Goal: Check status: Check status

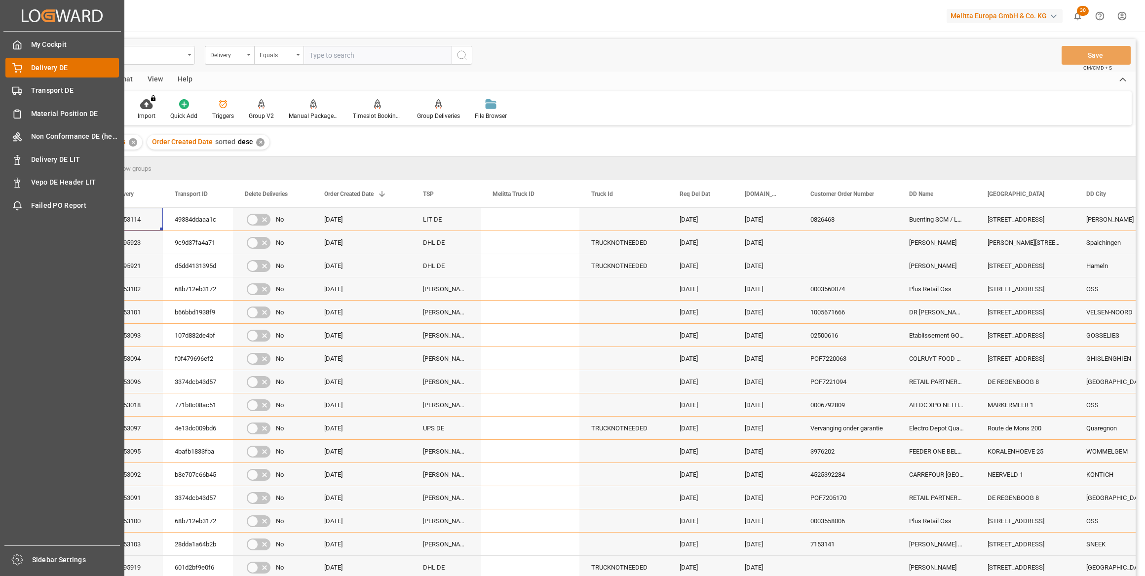
click at [30, 89] on div "Transport DE Transport DE" at bounding box center [62, 90] width 114 height 19
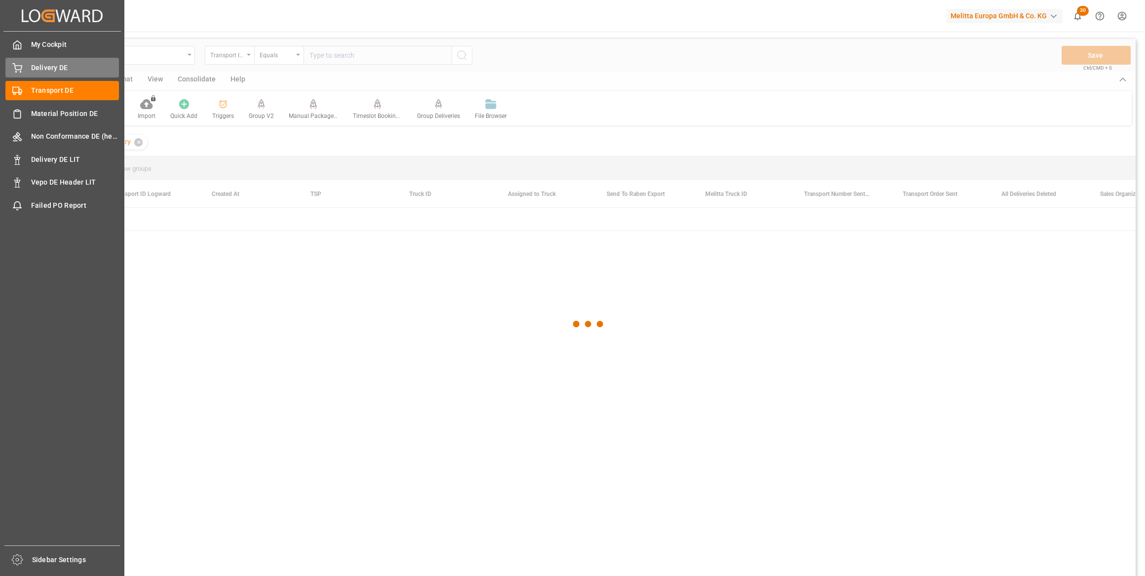
click at [50, 64] on span "Delivery DE" at bounding box center [75, 68] width 88 height 10
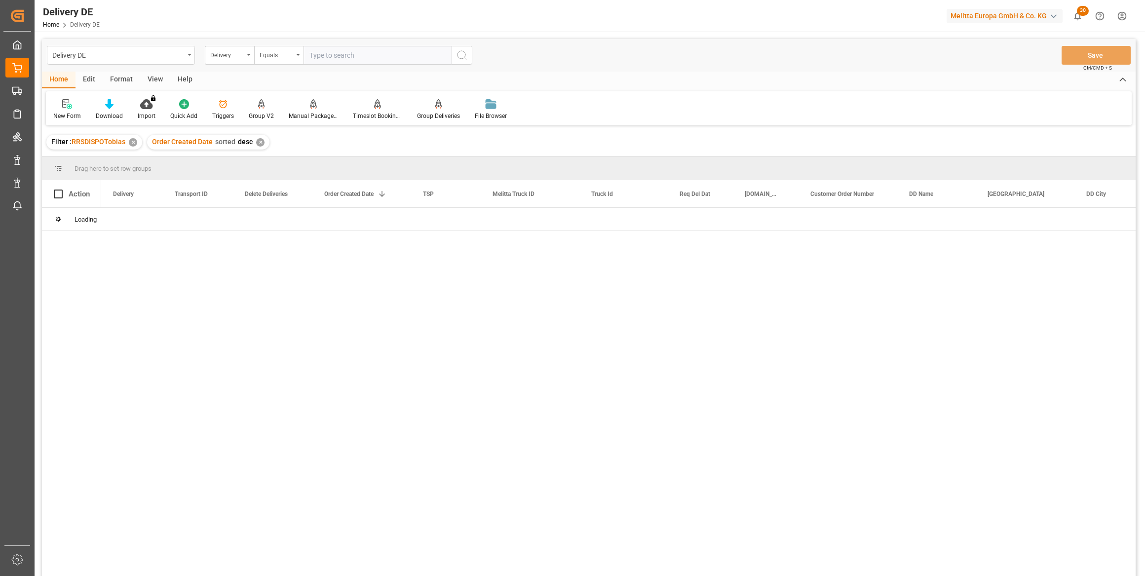
click at [351, 51] on input "text" at bounding box center [378, 55] width 148 height 19
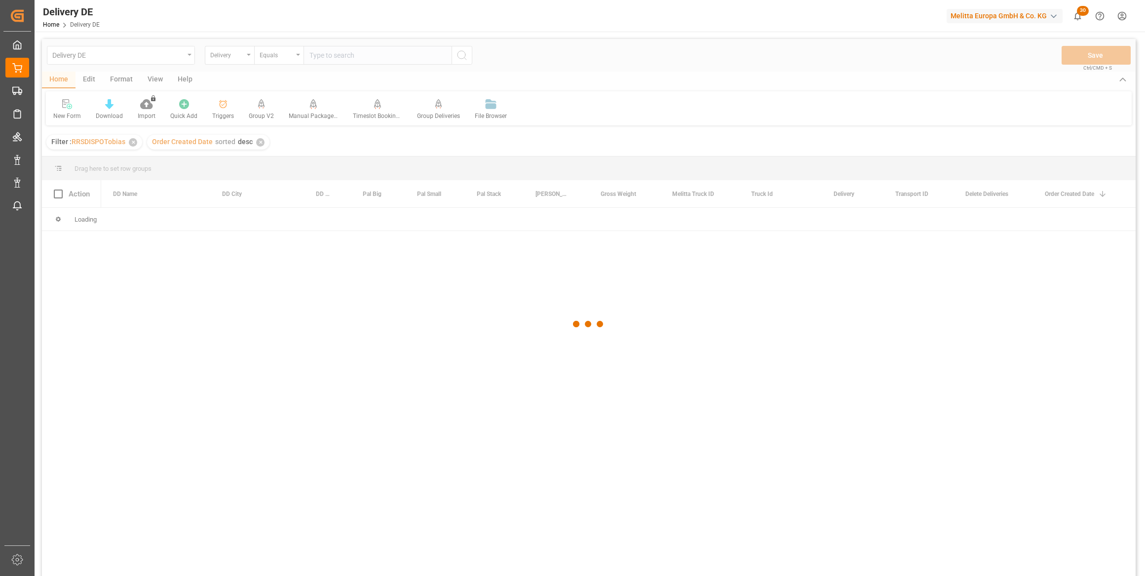
paste input "92550326"
type input "92550326"
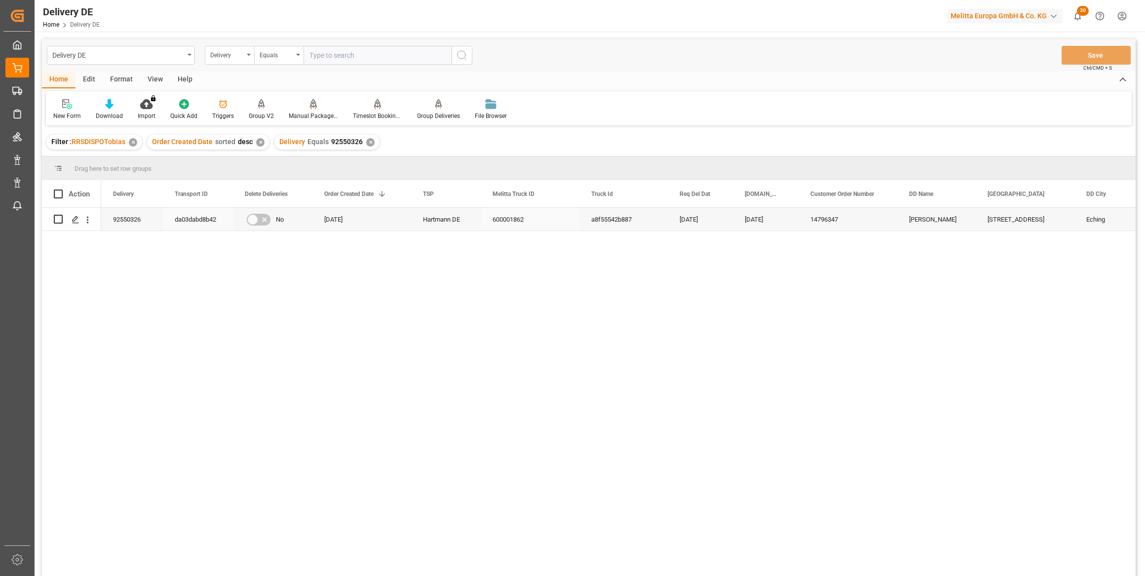
click at [190, 222] on div "da03dabd8b42" at bounding box center [198, 219] width 70 height 23
click at [210, 220] on div "da03dabd8b42" at bounding box center [198, 219] width 70 height 23
click at [235, 258] on span "Copy" at bounding box center [265, 260] width 77 height 19
click at [370, 64] on input "text" at bounding box center [378, 55] width 148 height 19
paste input "92551470"
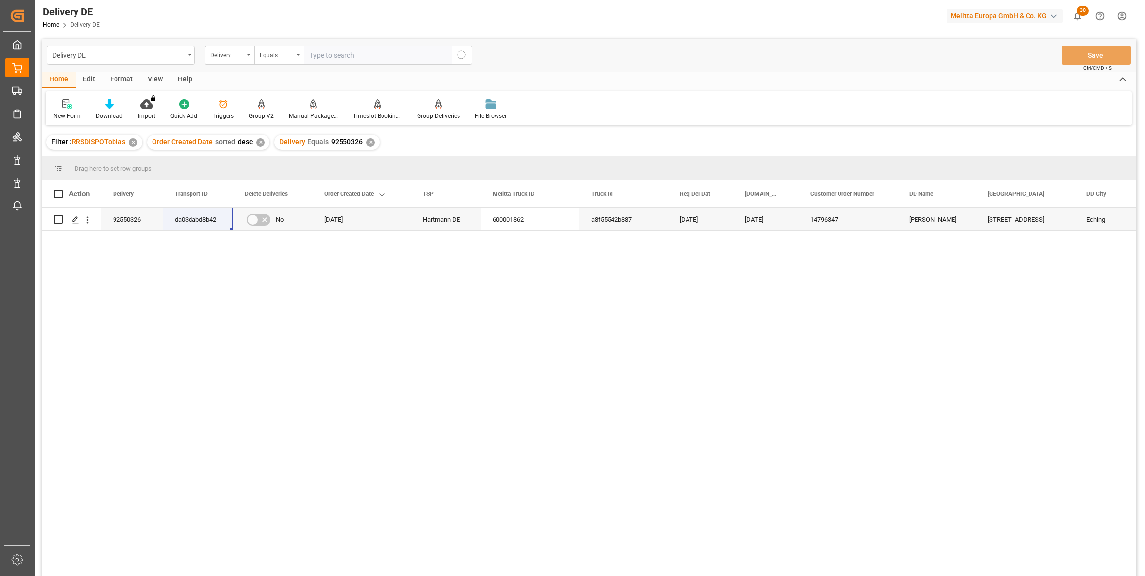
type input "92551470"
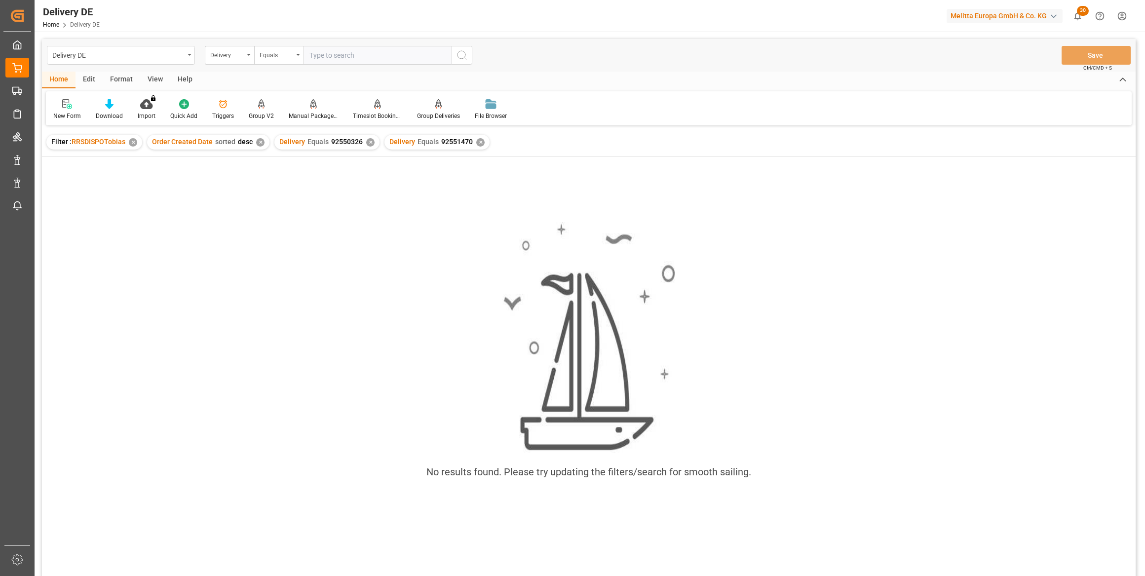
click at [365, 137] on div "Delivery Equals 92550326 ✕" at bounding box center [326, 142] width 105 height 15
click at [367, 139] on div "✕" at bounding box center [370, 142] width 8 height 8
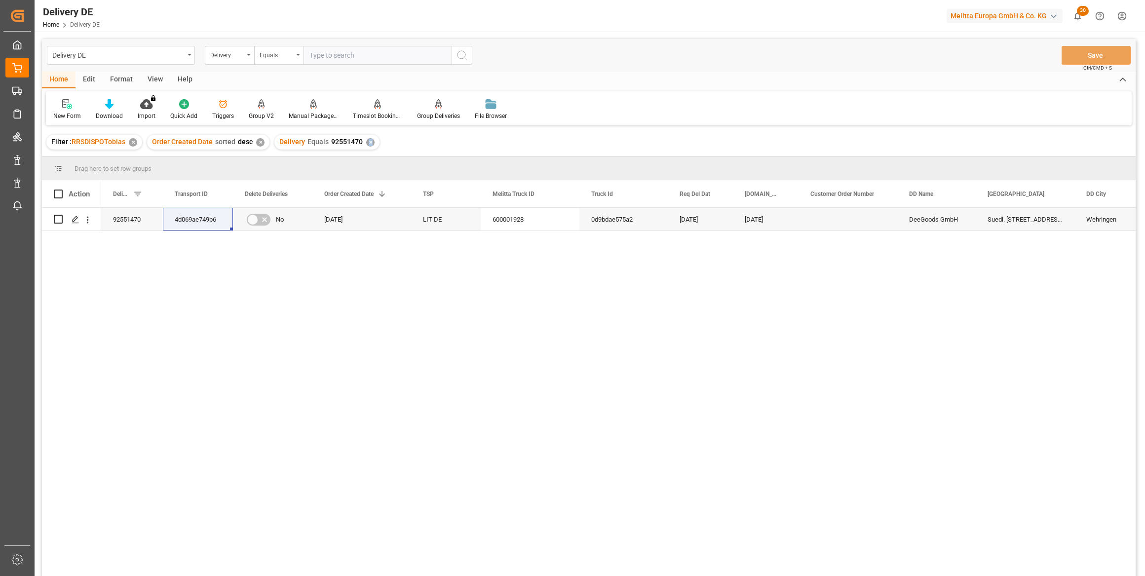
click at [577, 373] on div "92551470 4d069ae749b6 No 22.08.2025 LIT DE 600001928 0d9bdae575a2 27.08.2025 26…" at bounding box center [618, 395] width 1034 height 375
click at [477, 307] on div "92551470 4d069ae749b6 No 22.08.2025 LIT DE 600001928 0d9bdae575a2 27.08.2025 26…" at bounding box center [618, 395] width 1034 height 375
click at [200, 222] on div "4d069ae749b6" at bounding box center [198, 219] width 70 height 23
click at [201, 222] on input "4d069ae749b6" at bounding box center [198, 225] width 54 height 19
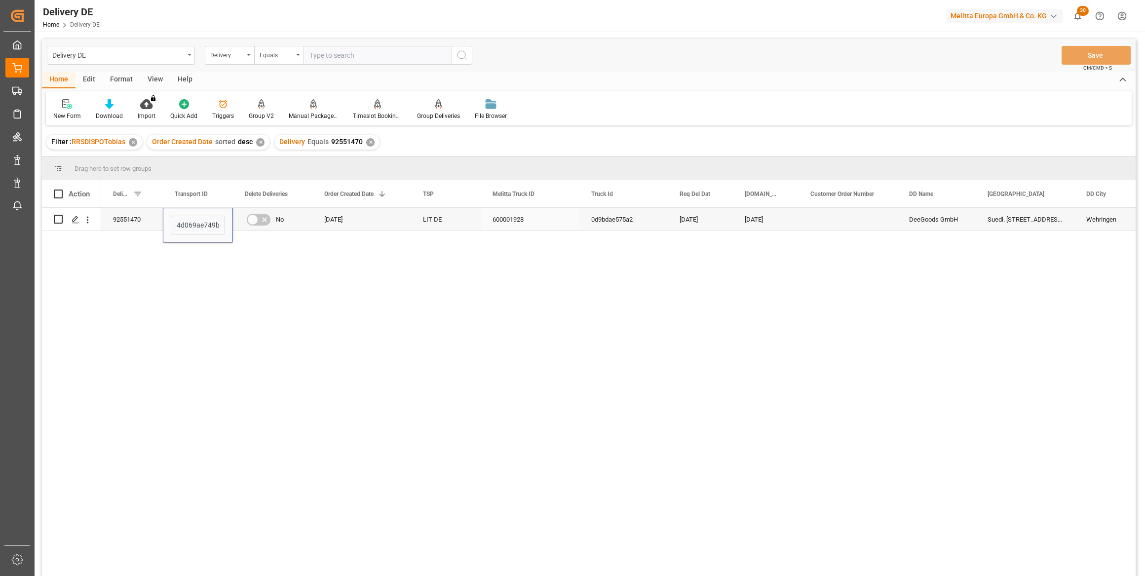
click at [183, 280] on div "92551470 4d069ae749b6 No 22.08.2025 LIT DE 600001928 0d9bdae575a2 27.08.2025 26…" at bounding box center [618, 395] width 1034 height 375
click at [135, 220] on div "92551470" at bounding box center [132, 219] width 62 height 23
click at [192, 221] on div "4d069ae749b6" at bounding box center [198, 219] width 70 height 23
click at [236, 263] on span "Copy" at bounding box center [248, 261] width 77 height 19
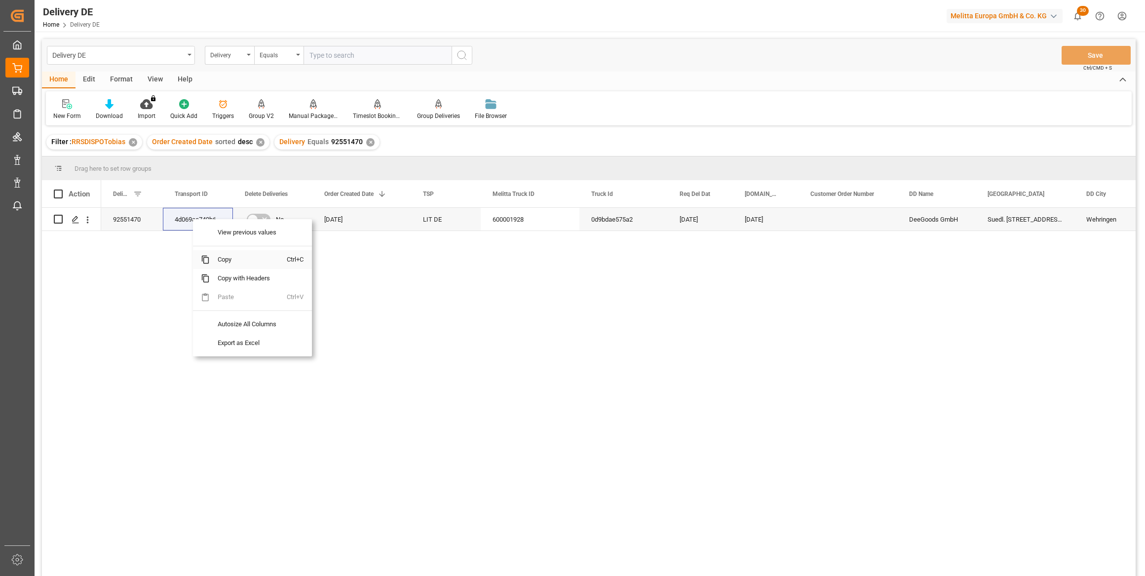
click at [223, 262] on span "Copy" at bounding box center [248, 259] width 77 height 19
click at [879, 190] on span at bounding box center [881, 194] width 9 height 9
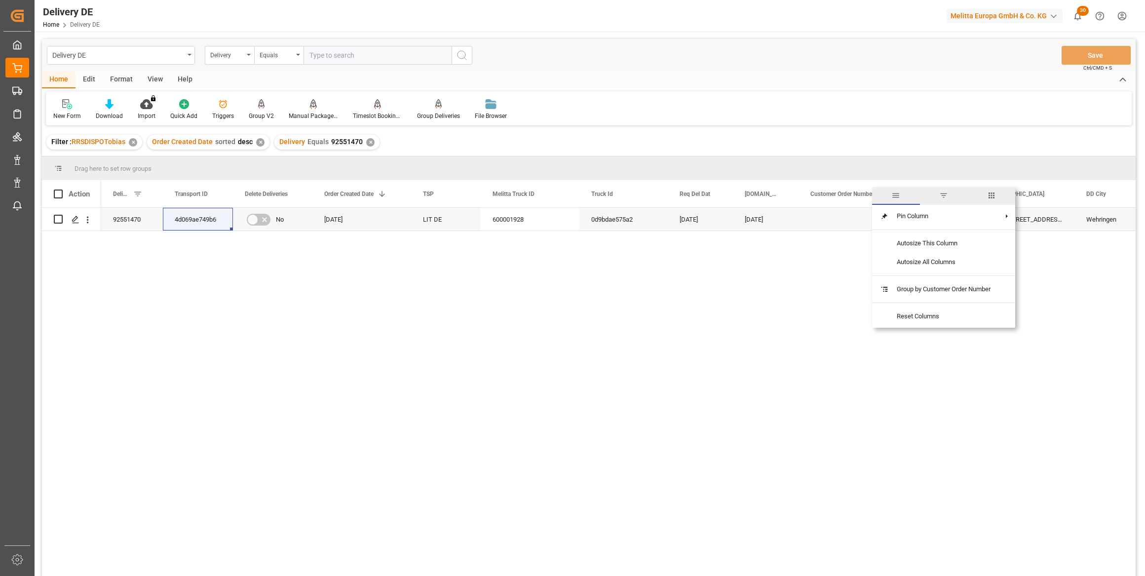
click at [993, 193] on span "columns" at bounding box center [991, 195] width 9 height 9
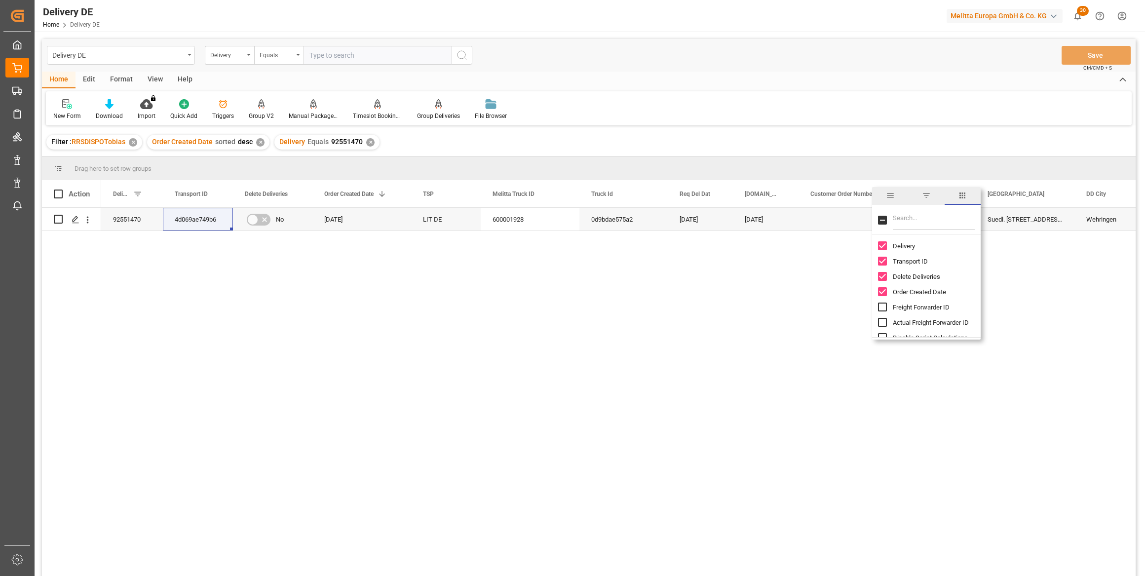
click at [911, 222] on input "Filter Columns Input" at bounding box center [934, 220] width 82 height 20
type input "act"
click at [880, 274] on input "Arrival Date Actual column toggle visibility (hidden)" at bounding box center [882, 276] width 9 height 9
checkbox input "true"
checkbox input "false"
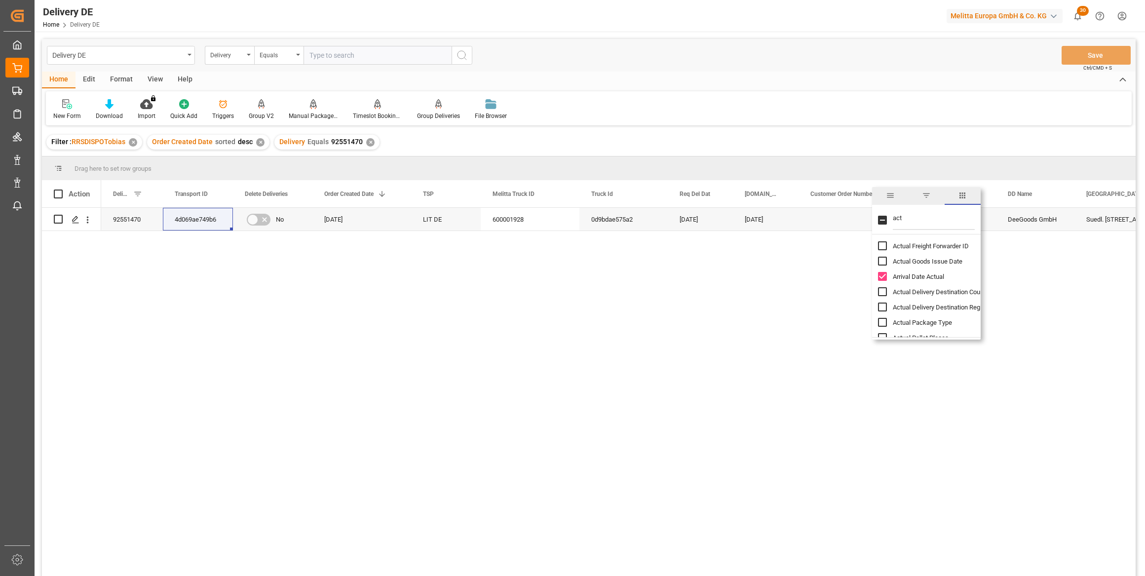
click at [913, 131] on div "Filter : RRSDISPOTobias ✕ Order Created Date sorted desc ✕ Delivery Equals 9255…" at bounding box center [589, 142] width 1094 height 28
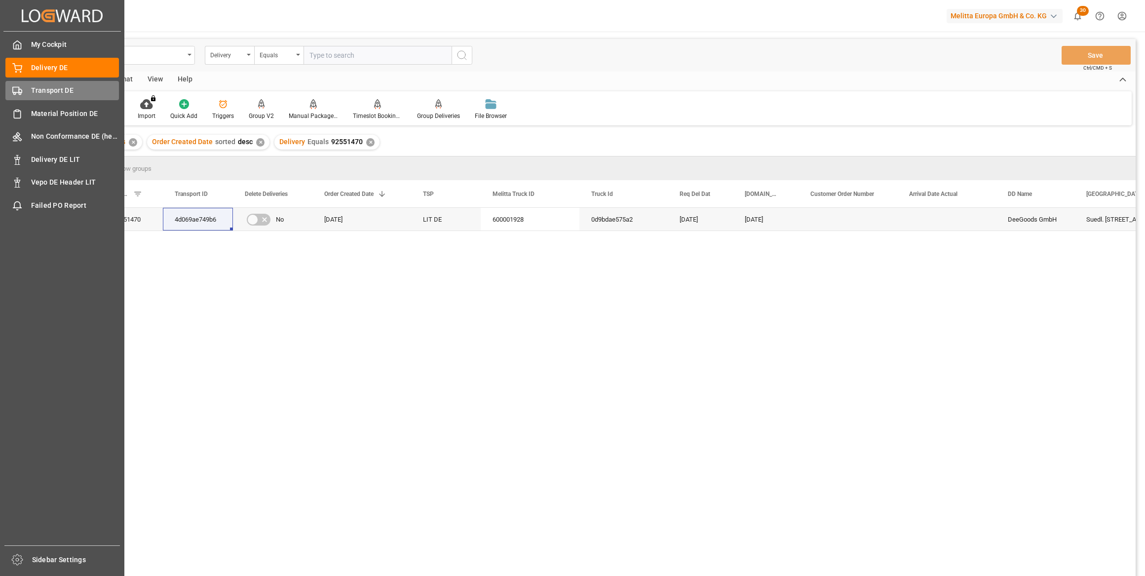
click at [50, 95] on span "Transport DE" at bounding box center [75, 90] width 88 height 10
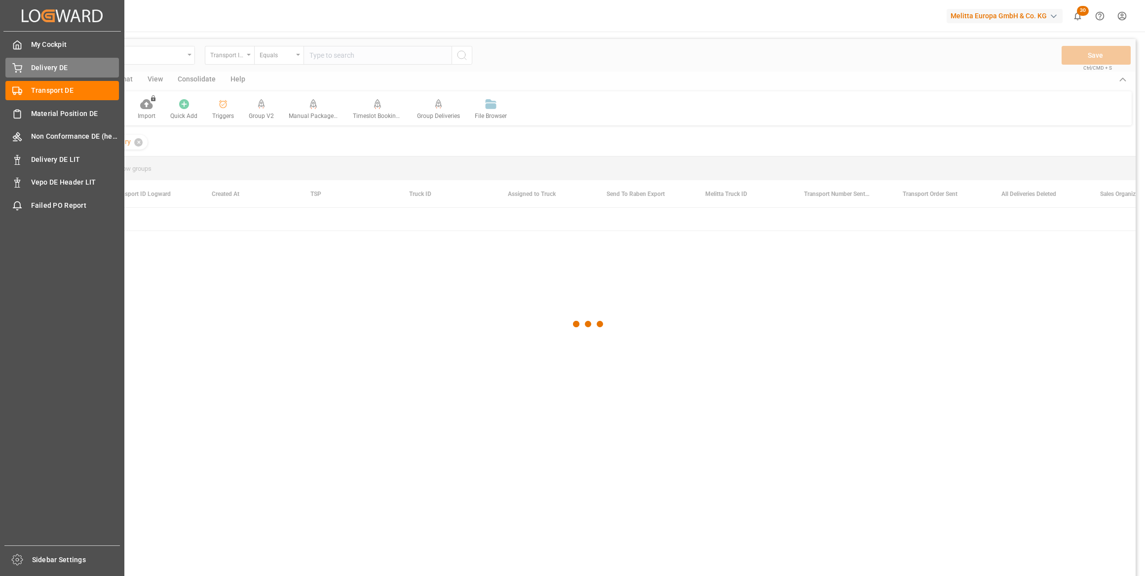
click at [44, 72] on span "Delivery DE" at bounding box center [75, 68] width 88 height 10
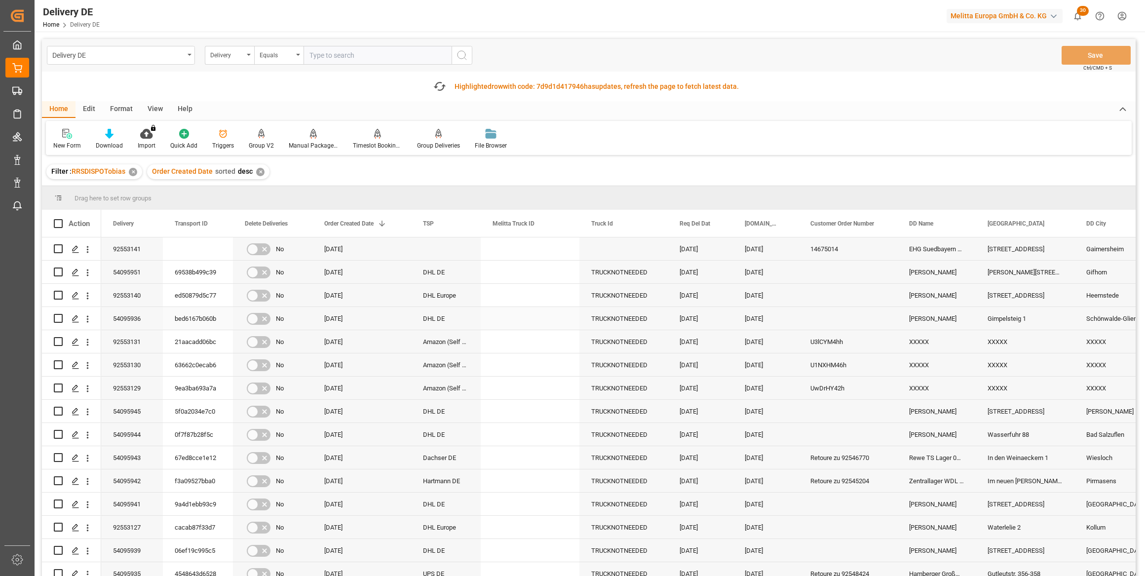
click at [494, 314] on div "Press SPACE to select this row." at bounding box center [530, 318] width 99 height 23
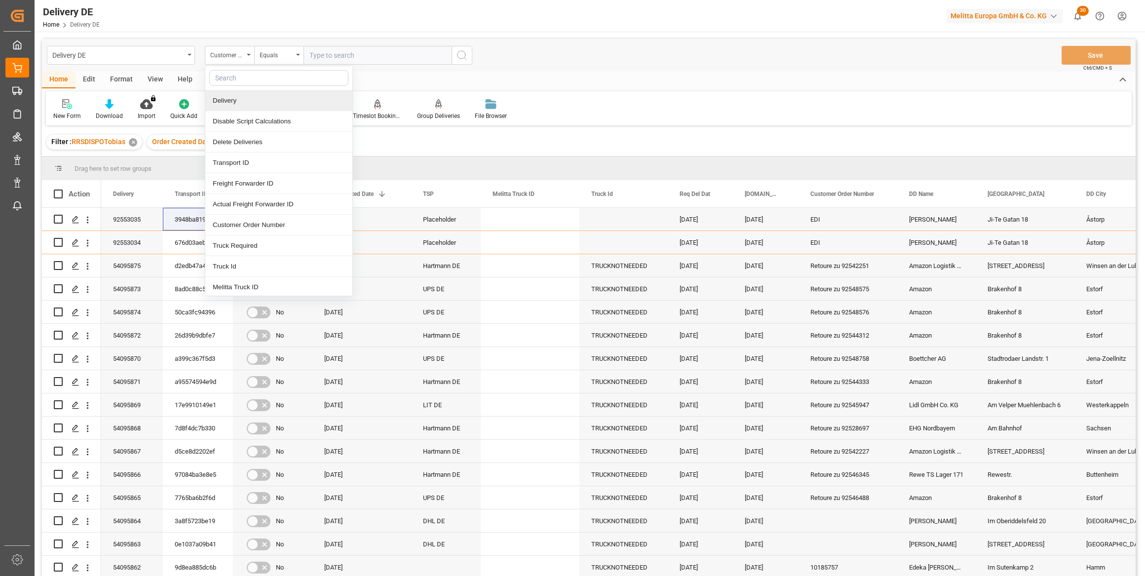
click at [574, 49] on div "Delivery DE Customer Order Number Delivery Disable Script Calculations Delete D…" at bounding box center [589, 55] width 1094 height 33
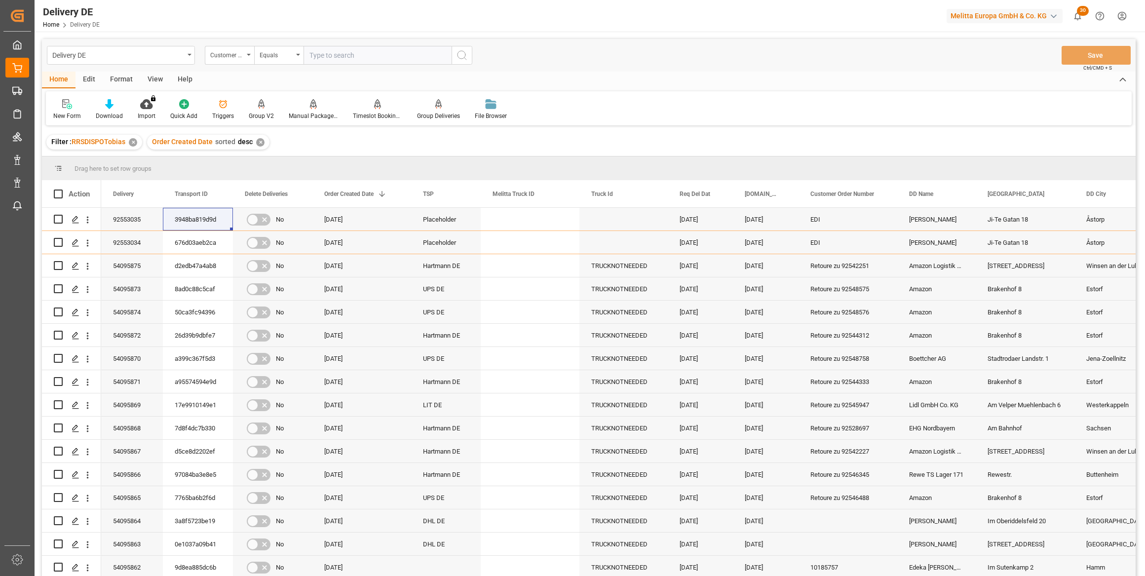
click at [389, 51] on input "text" at bounding box center [378, 55] width 148 height 19
paste input "92550326"
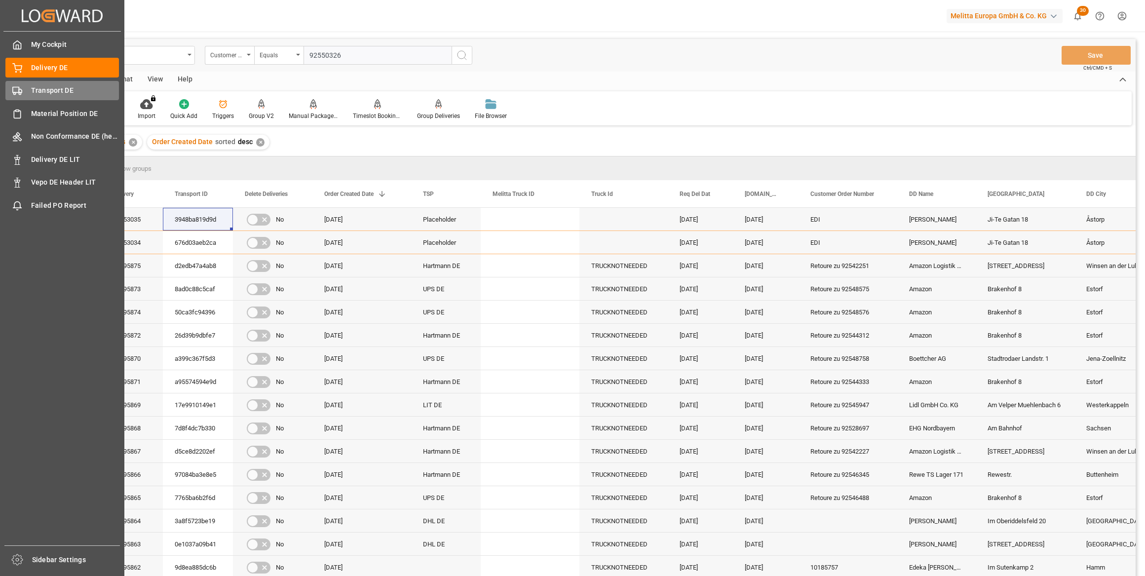
type input "92550326"
click at [42, 92] on span "Transport DE" at bounding box center [75, 90] width 88 height 10
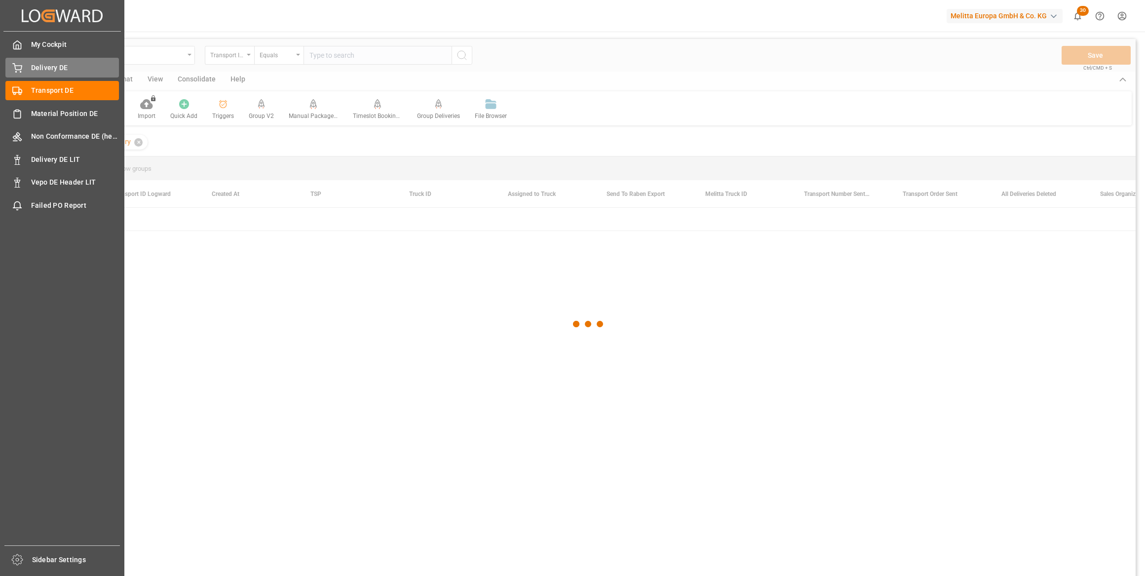
click at [56, 71] on span "Delivery DE" at bounding box center [75, 68] width 88 height 10
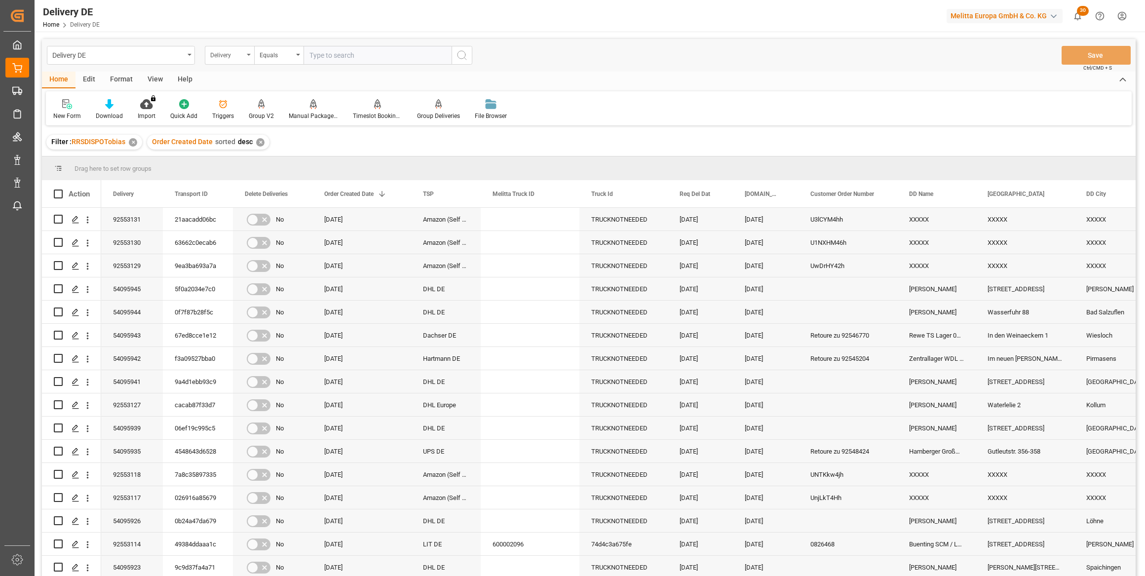
click at [221, 56] on div "Delivery" at bounding box center [227, 53] width 34 height 11
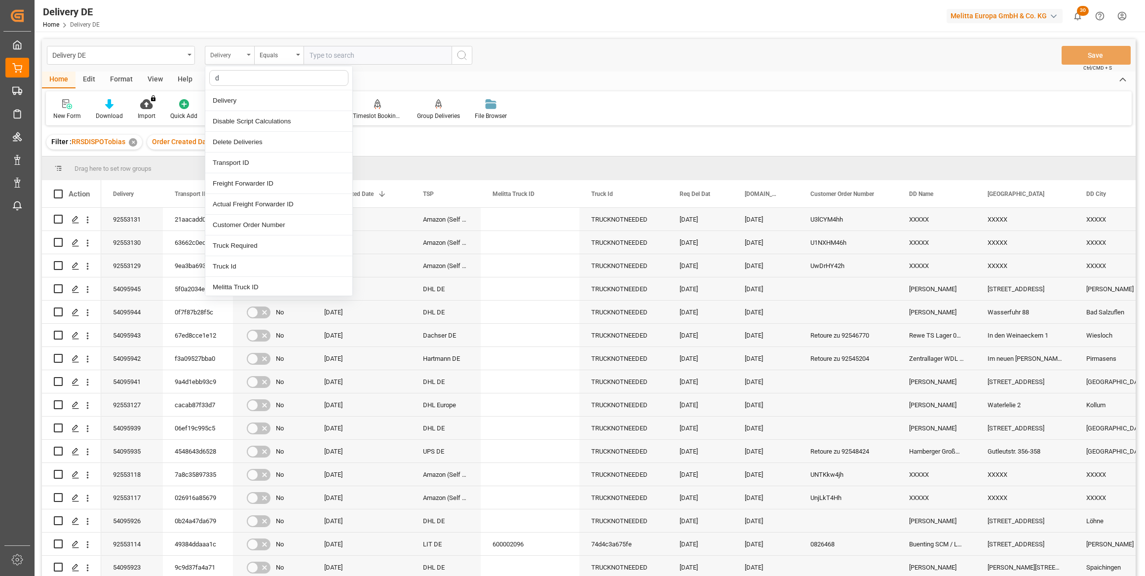
type input "dd"
click at [242, 139] on div "[GEOGRAPHIC_DATA]" at bounding box center [278, 142] width 147 height 21
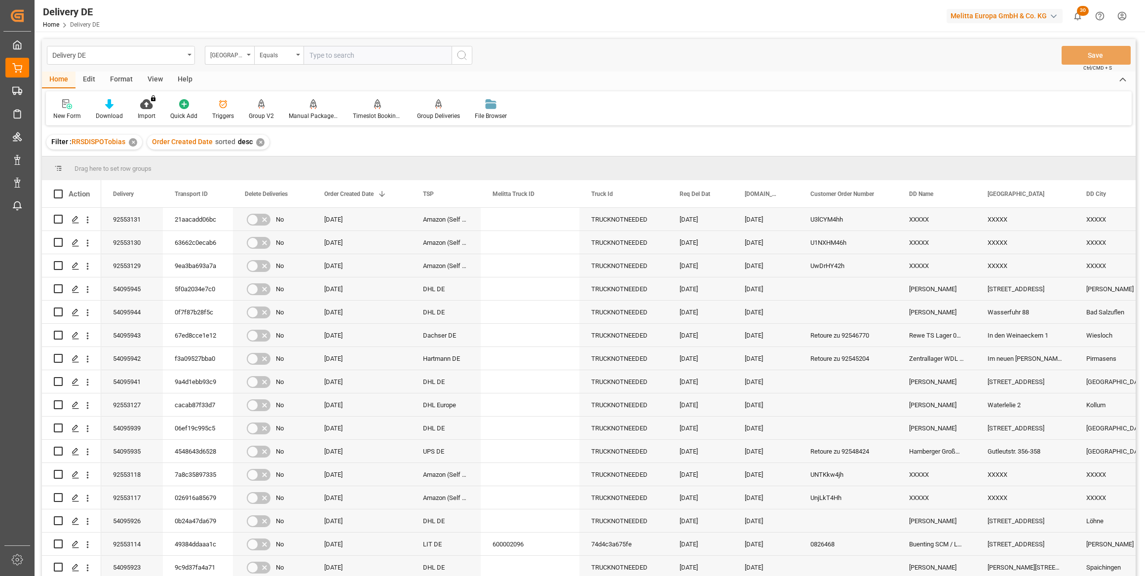
click at [353, 56] on input "text" at bounding box center [378, 55] width 148 height 19
paste input "[STREET_ADDRESS]"
type input "[STREET_ADDRESS]"
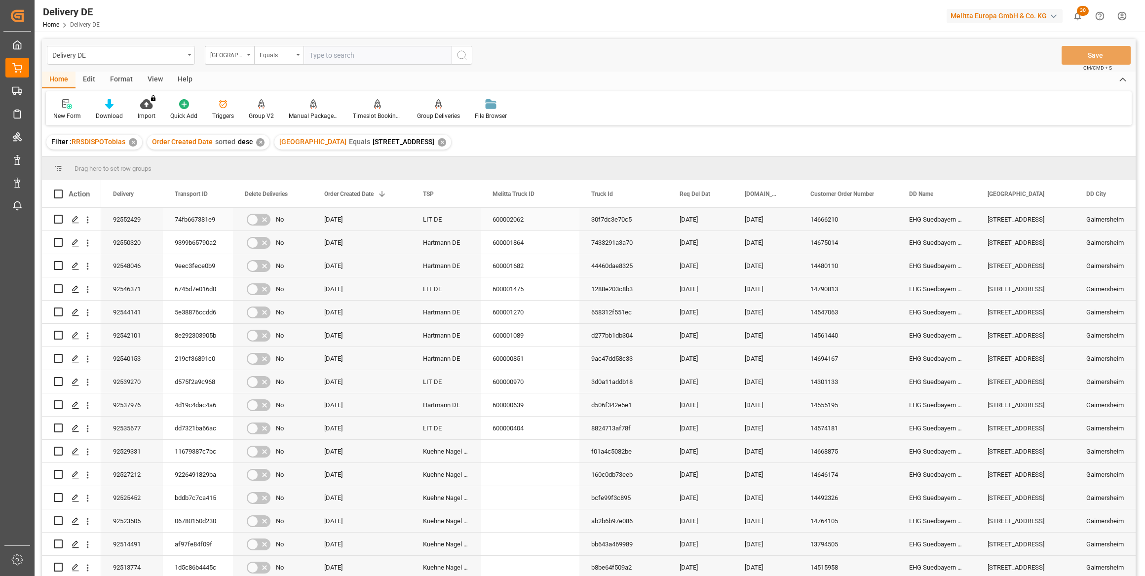
click at [137, 220] on div "92552429" at bounding box center [132, 219] width 62 height 23
click at [136, 219] on div "92552429" at bounding box center [132, 219] width 62 height 23
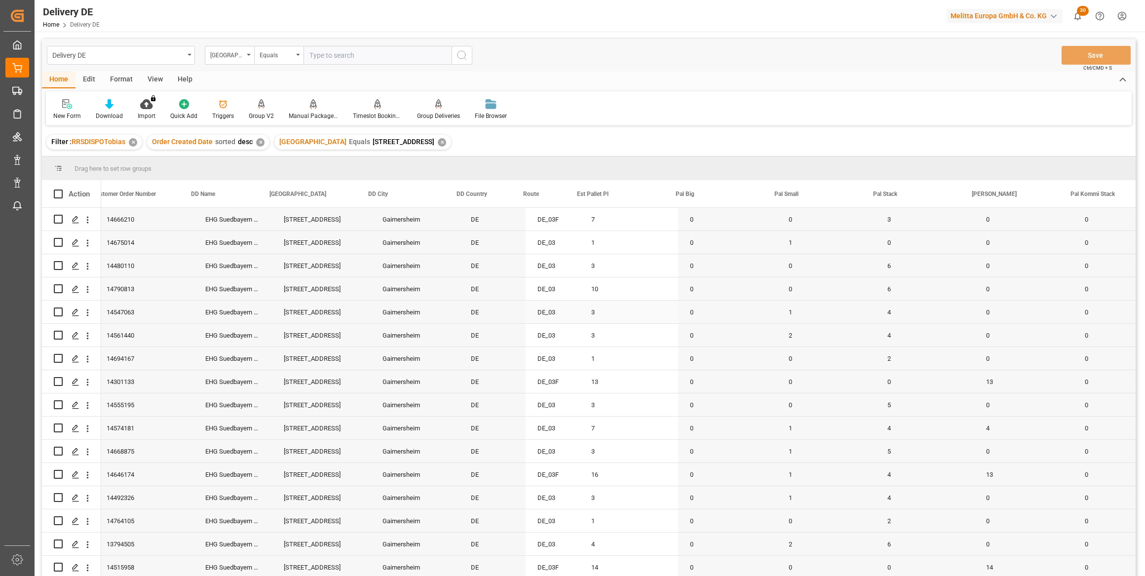
scroll to position [0, 718]
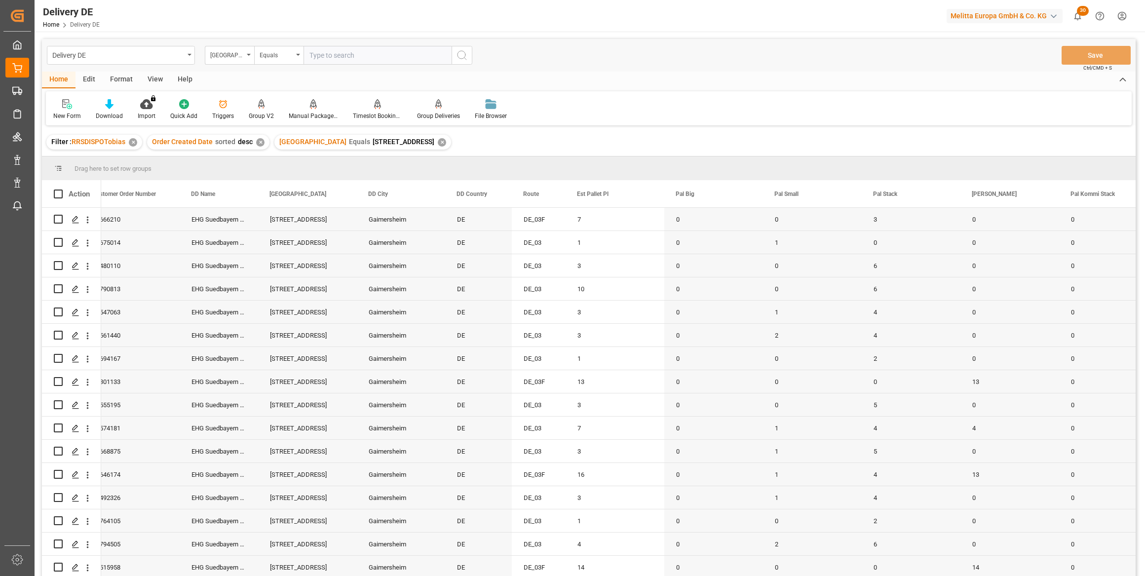
click at [482, 142] on div "Filter : RRSDISPOTobias ✕ Order Created Date sorted desc ✕ DD Street Equals Ing…" at bounding box center [589, 142] width 1094 height 28
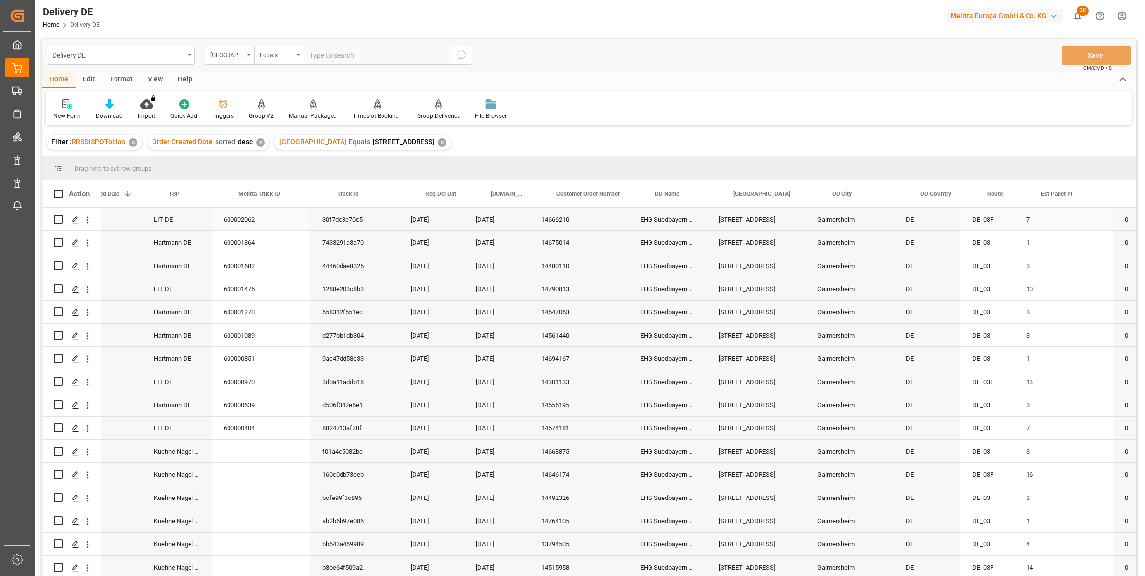
scroll to position [0, 0]
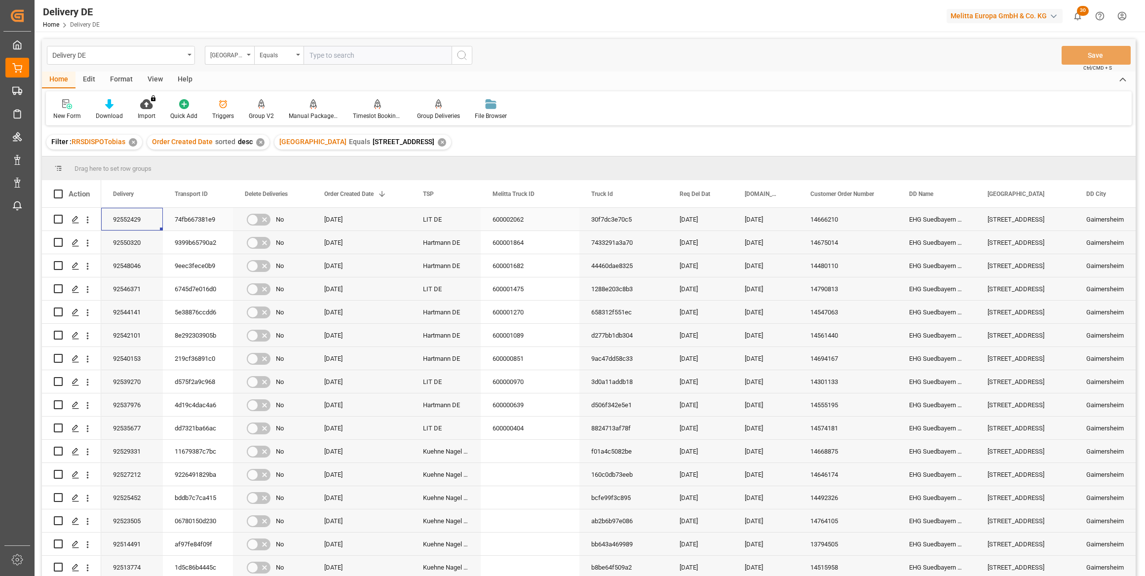
click at [125, 220] on div "92552429" at bounding box center [132, 219] width 62 height 23
click at [484, 156] on div at bounding box center [589, 156] width 1094 height 0
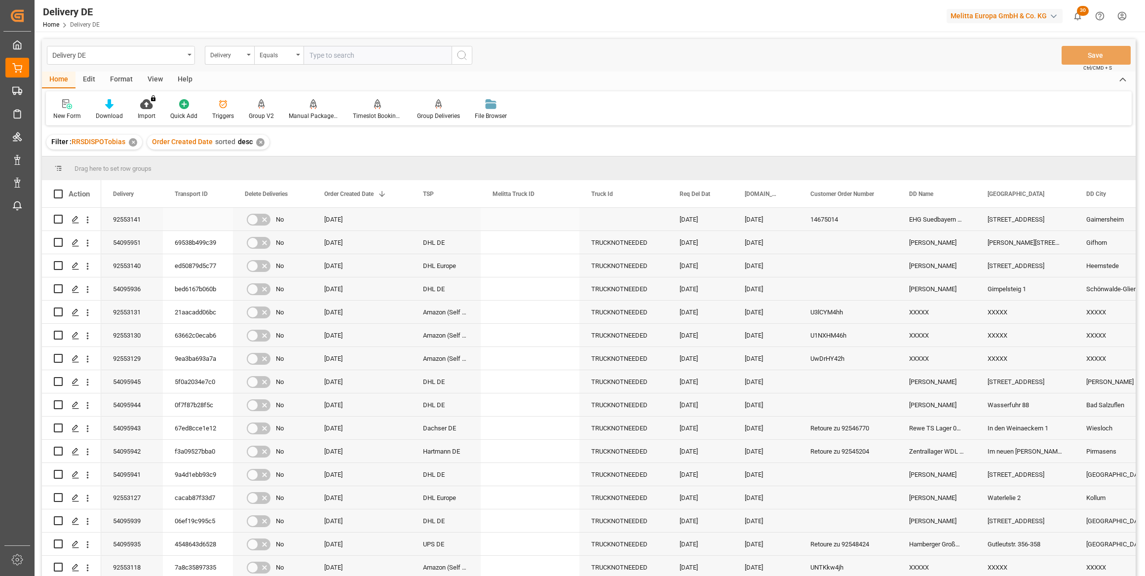
click at [57, 218] on input "Press Space to toggle row selection (unchecked)" at bounding box center [58, 219] width 9 height 9
checkbox input "true"
click at [308, 112] on div "Manual Package TypeDetermination" at bounding box center [313, 116] width 49 height 9
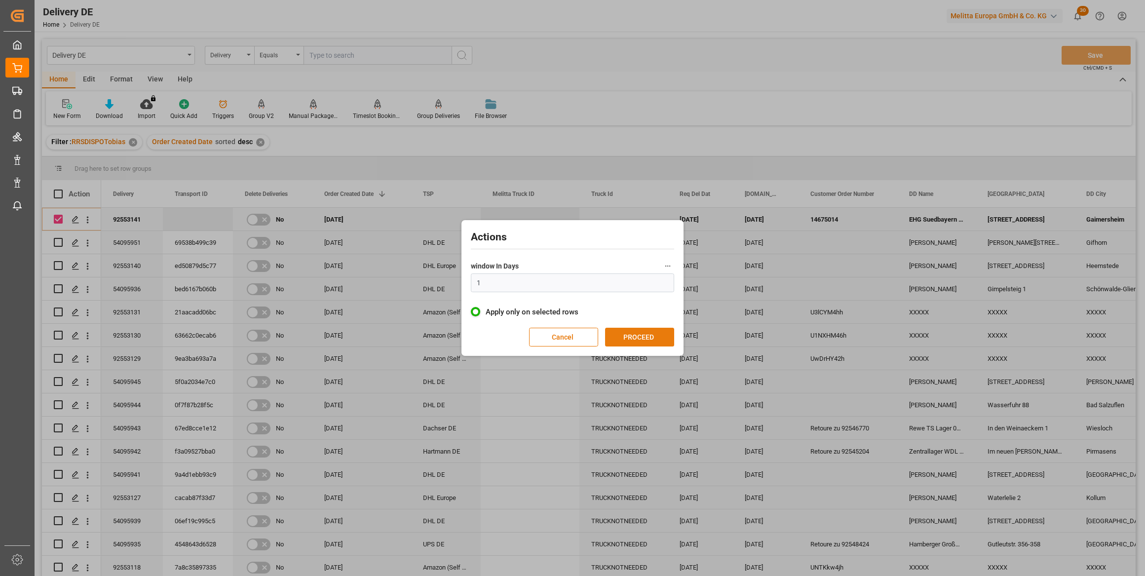
click at [638, 334] on button "PROCEED" at bounding box center [639, 337] width 69 height 19
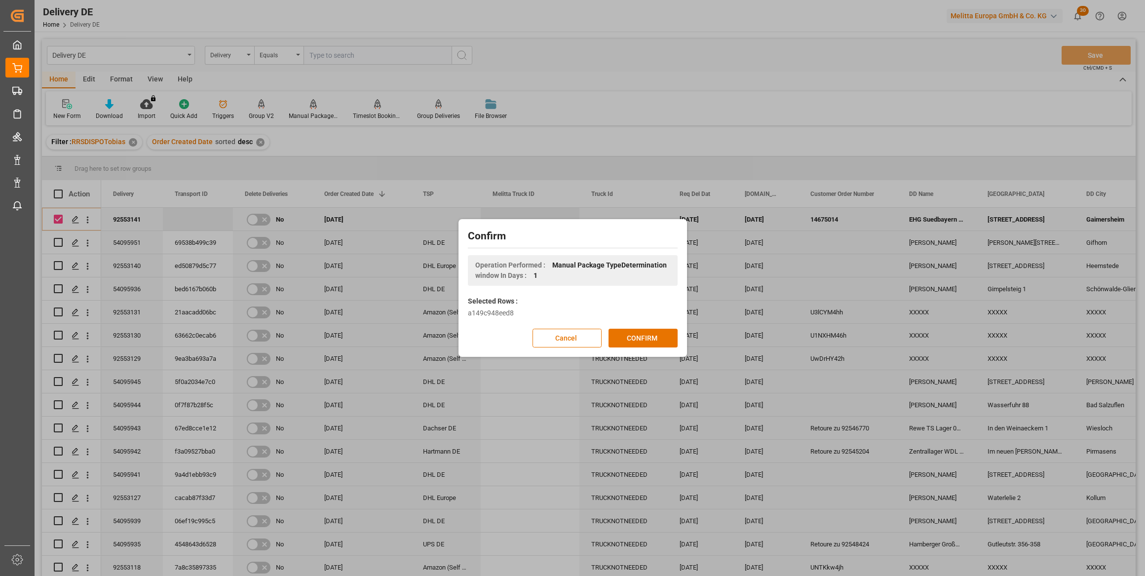
click at [638, 334] on button "CONFIRM" at bounding box center [643, 338] width 69 height 19
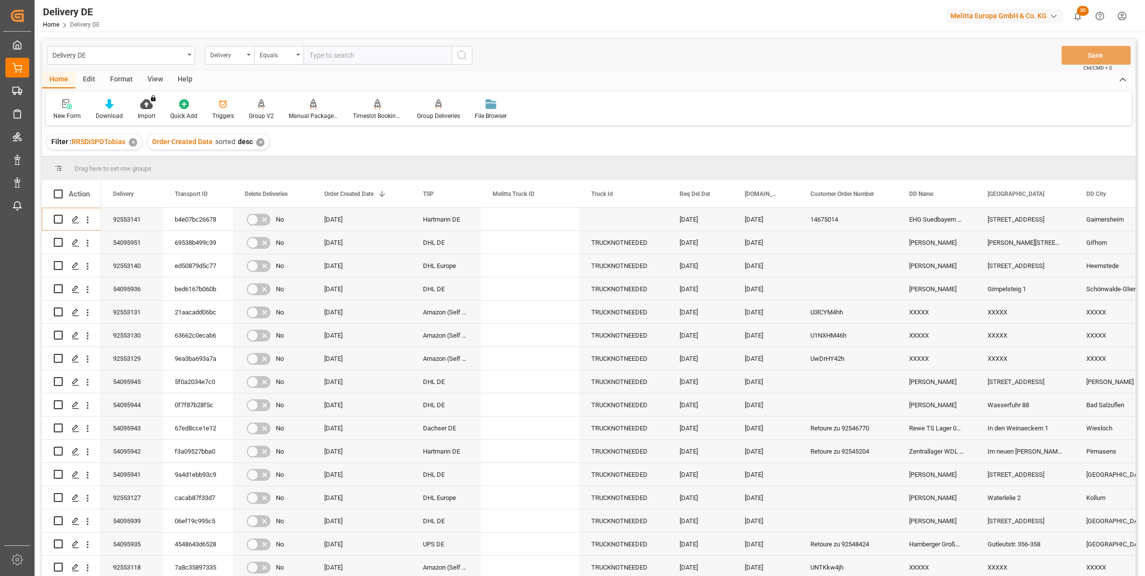
click at [234, 14] on div "Delivery DE Home Delivery DE Melitta Europa GmbH & Co. KG 30 Notifications Only…" at bounding box center [586, 16] width 1117 height 32
click at [474, 11] on div "Delivery DE Home Delivery DE Melitta Europa GmbH & Co. KG 30 Notifications Only…" at bounding box center [586, 16] width 1117 height 32
click at [91, 222] on icon "open menu" at bounding box center [87, 220] width 10 height 10
click at [655, 101] on div "New Form Download Import You don't have permission for this feature. Contact ad…" at bounding box center [589, 108] width 1086 height 34
click at [89, 221] on icon "open menu" at bounding box center [87, 220] width 10 height 10
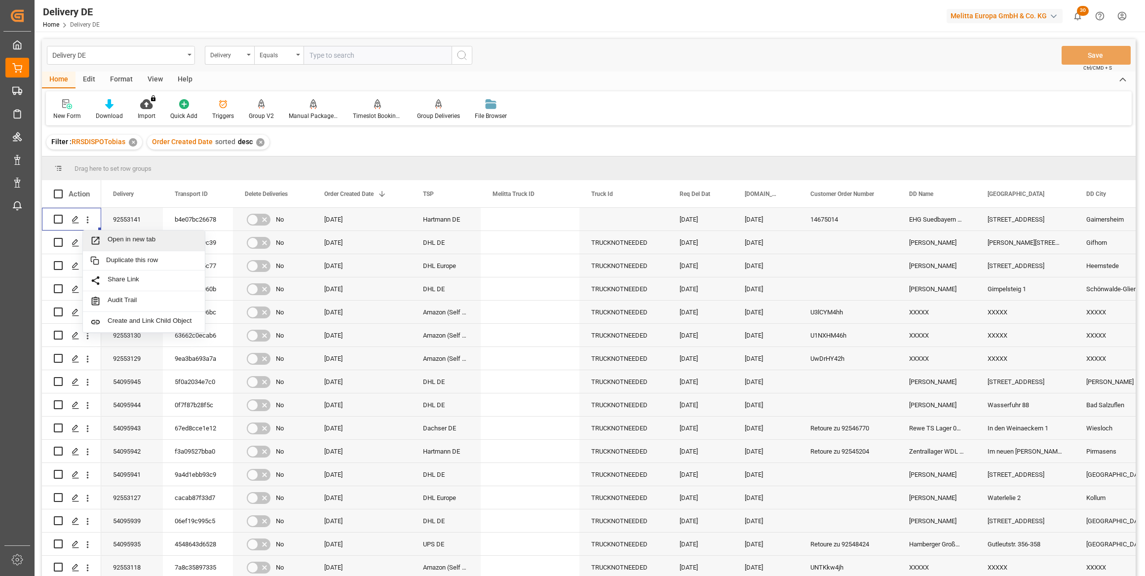
click at [665, 118] on div "New Form Download Import You don't have permission for this feature. Contact ad…" at bounding box center [589, 108] width 1086 height 34
click at [84, 218] on icon "open menu" at bounding box center [87, 220] width 10 height 10
click at [120, 236] on span "Open in new tab" at bounding box center [153, 240] width 90 height 10
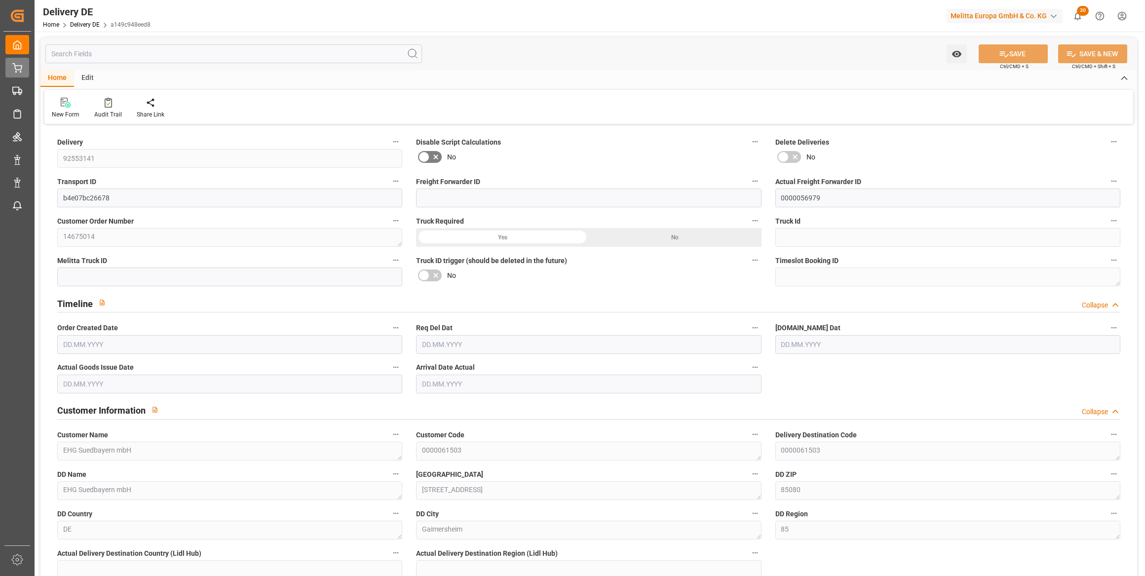
type input "0"
type input "1"
type input "308.736"
type input "372"
type input "973.44"
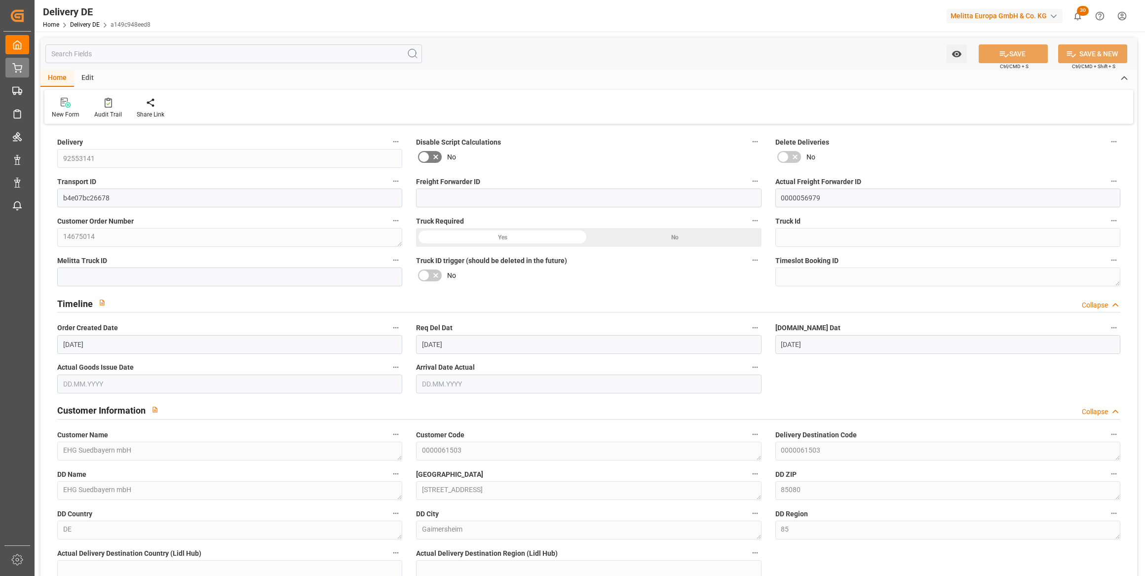
type input "[DATE]"
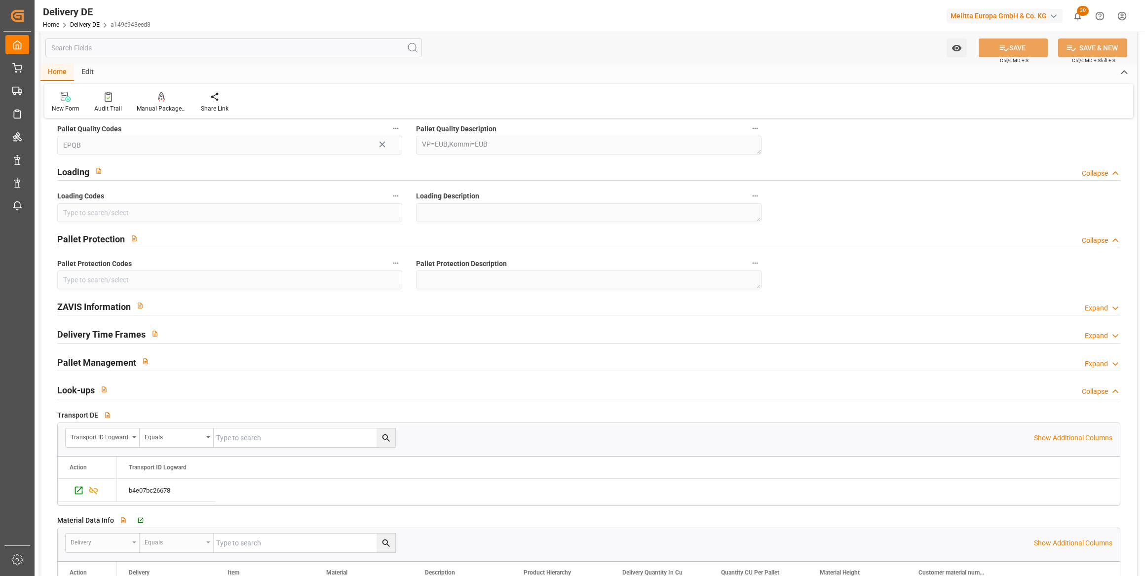
scroll to position [1346, 0]
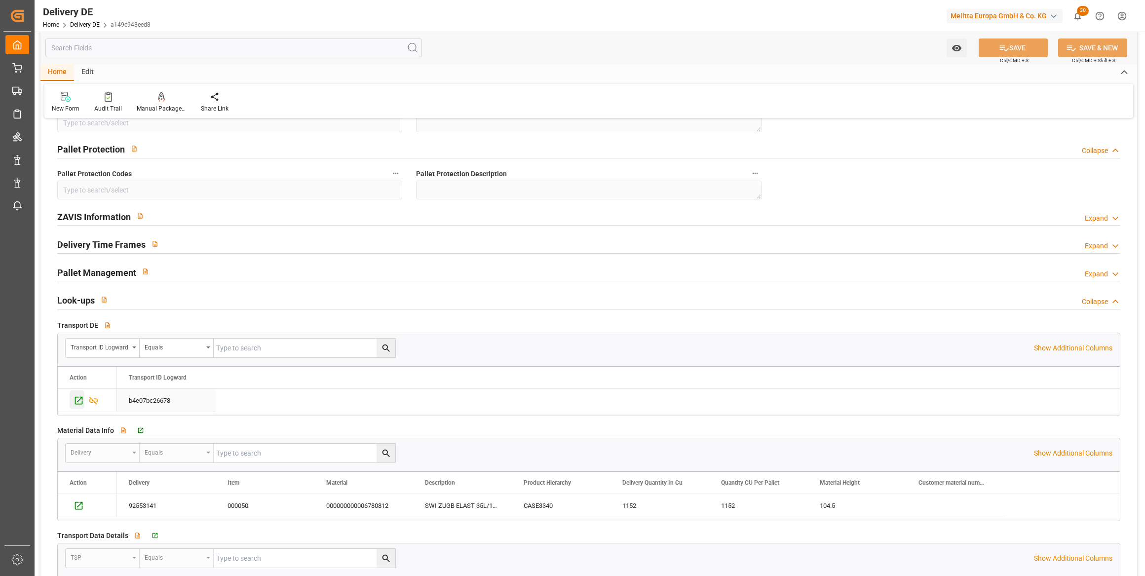
click at [79, 398] on icon "Press SPACE to select this row." at bounding box center [79, 400] width 10 height 10
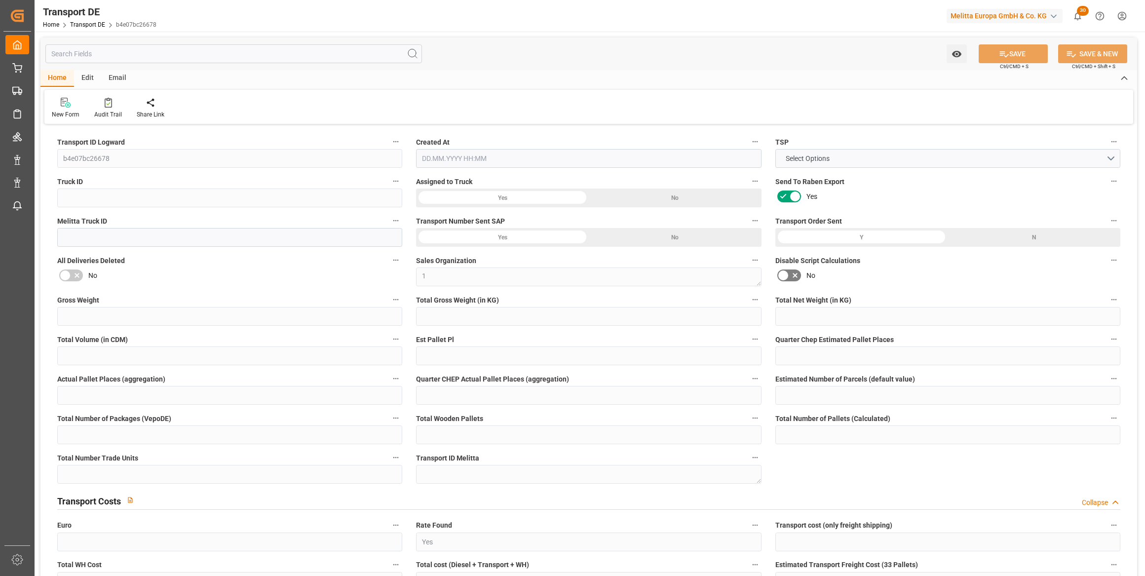
type input "372"
type input "341.28"
type input "308.736"
type input "973.44"
type input "1"
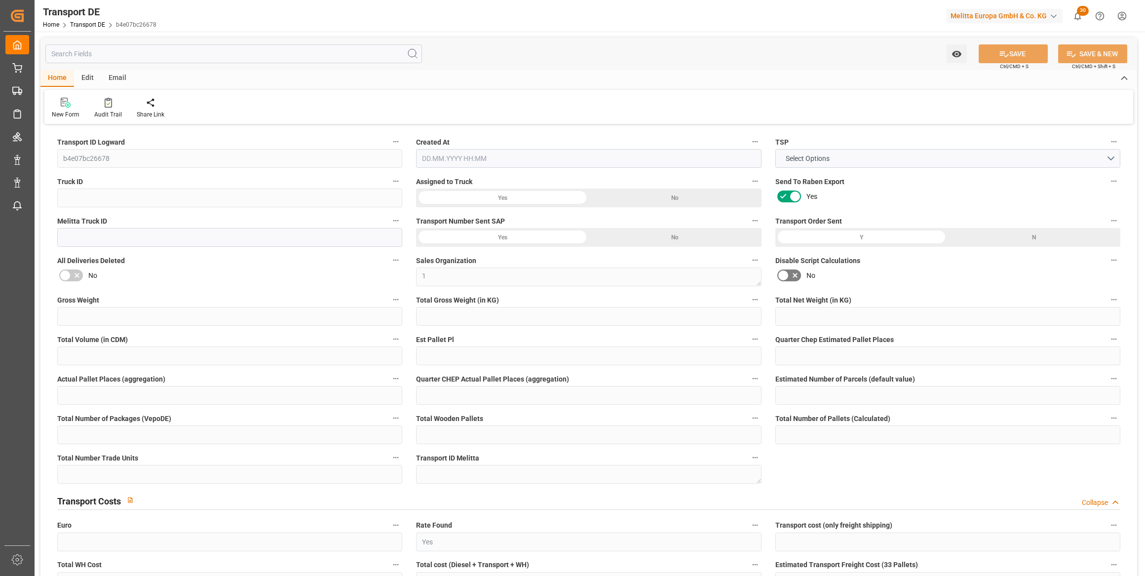
type input "0"
type input "1"
type input "0"
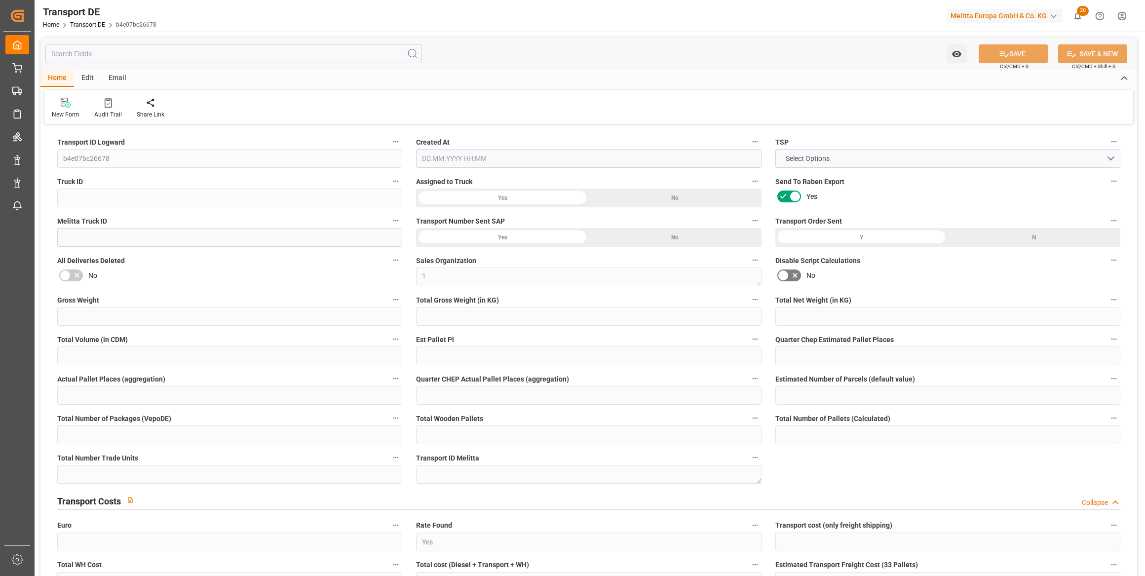
type input "1"
type input "0"
type input "60.78"
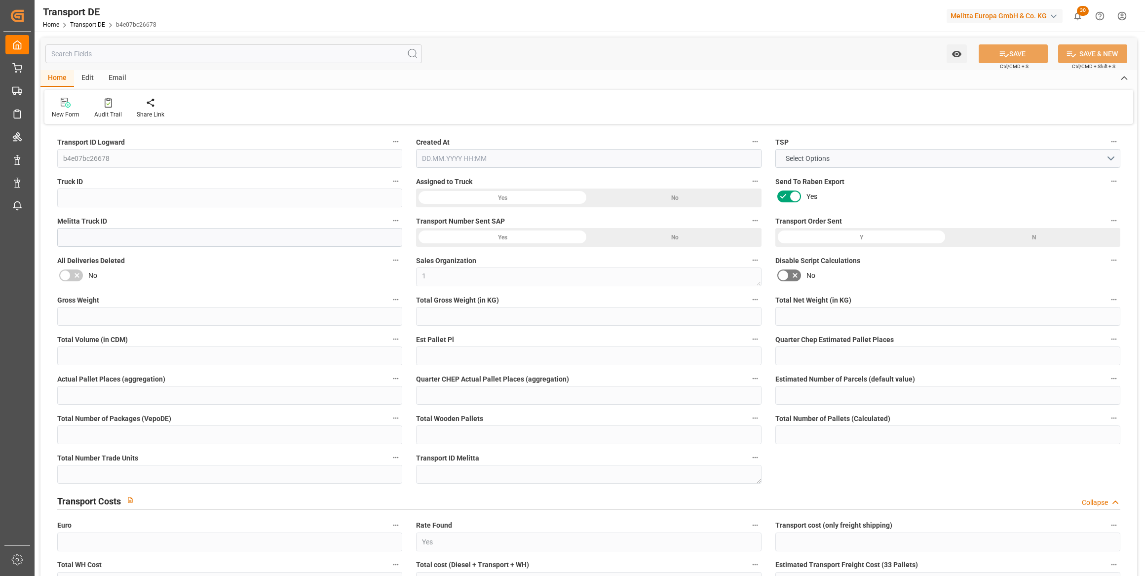
type input "4.482"
type input "60.78"
type input "60.2087"
type input "85"
type input "0"
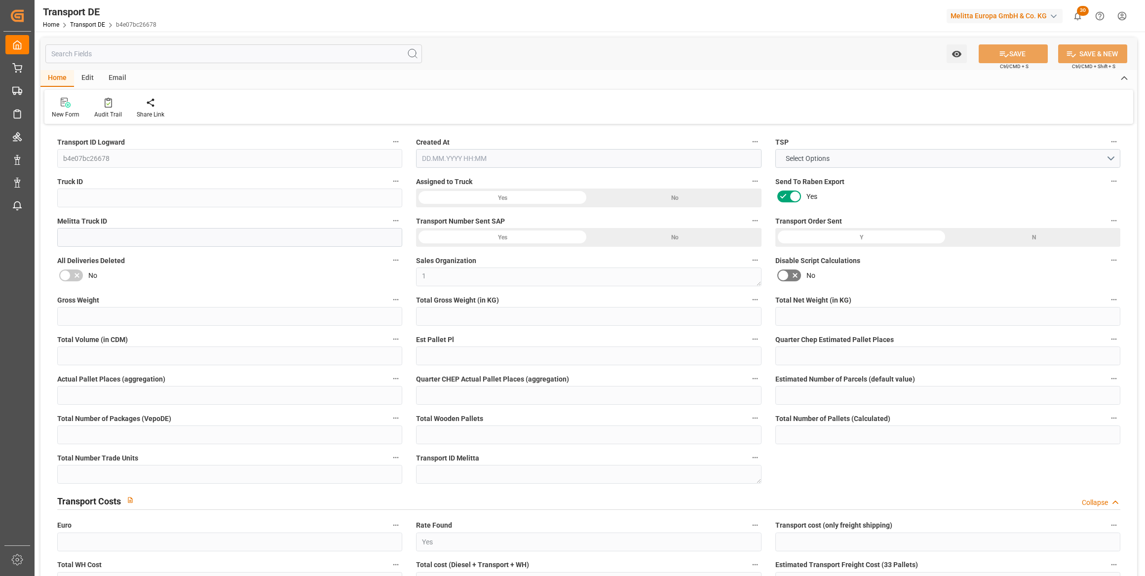
type input "0"
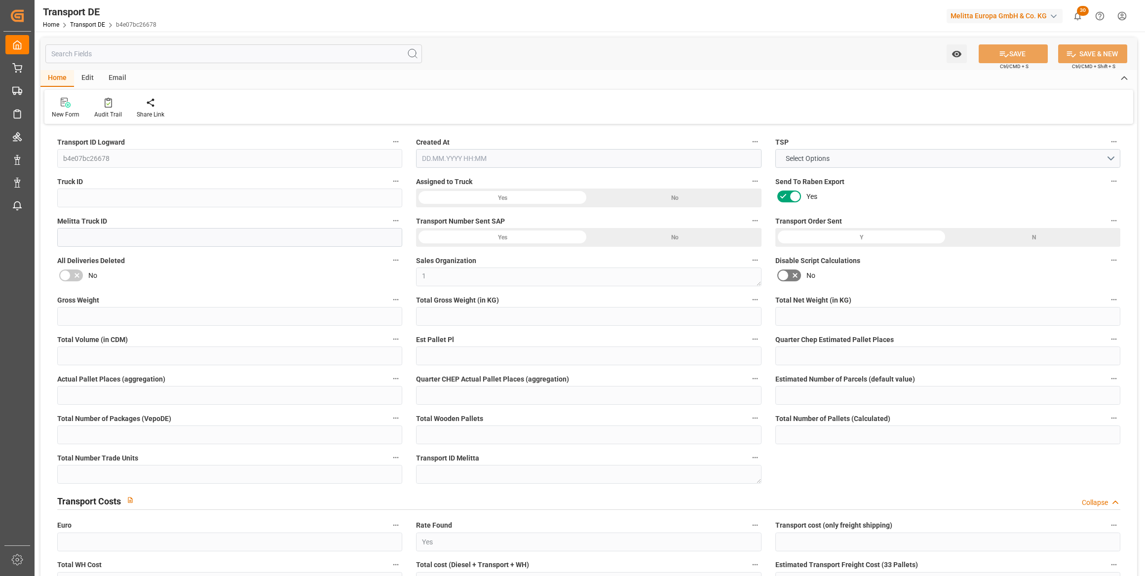
type input "0"
type input "-0.5713"
type input "0"
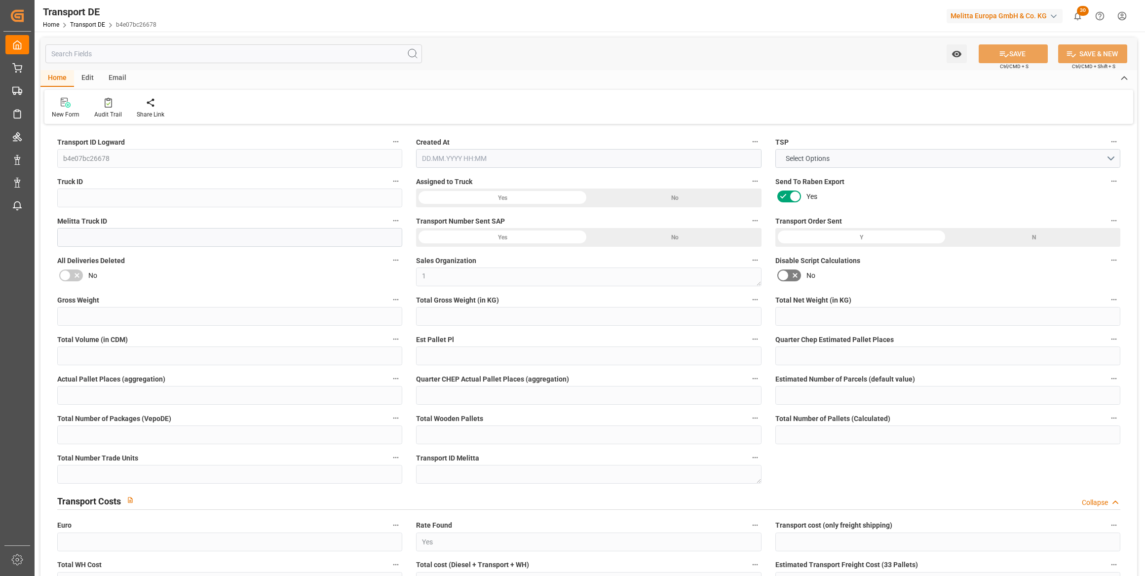
type input "0"
type input "341.28"
type input "4710.8598"
type input "21"
type input "35"
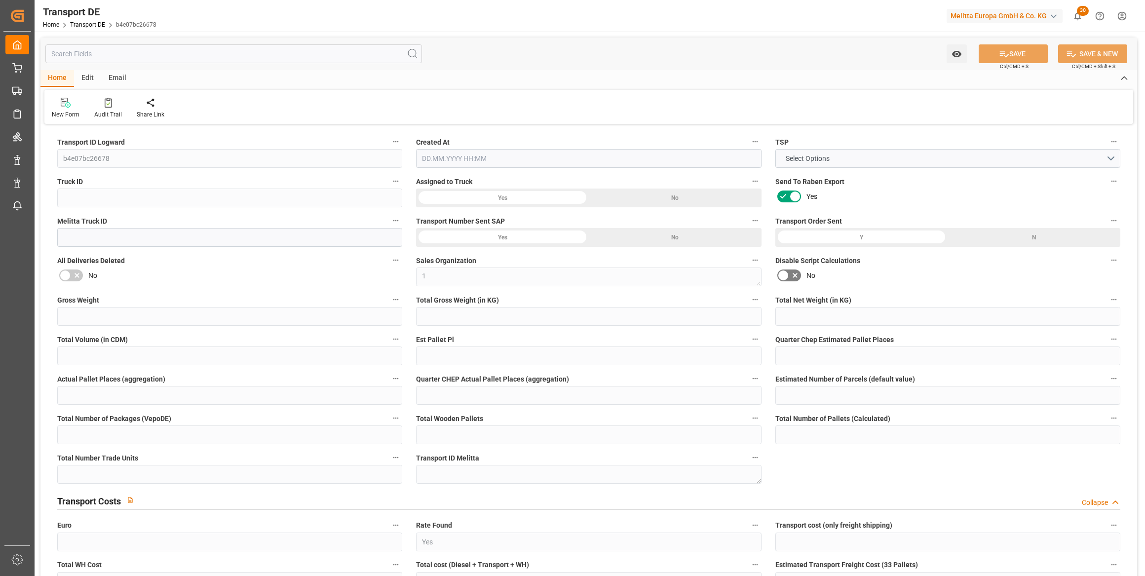
type input "0"
type input "1"
type input "0"
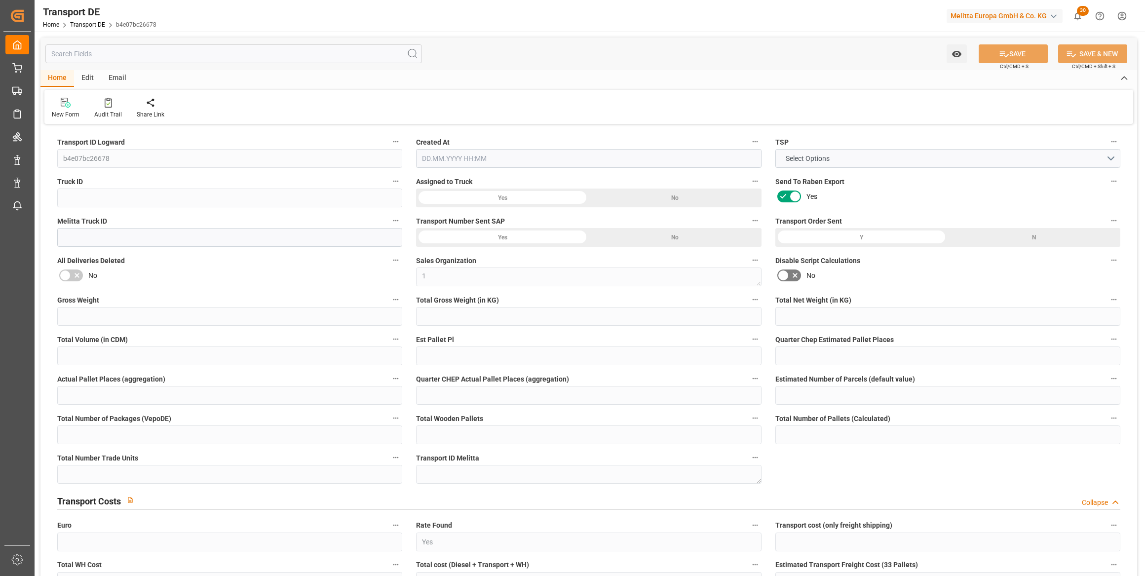
type input "0"
type input "1"
type input "0"
type input "144"
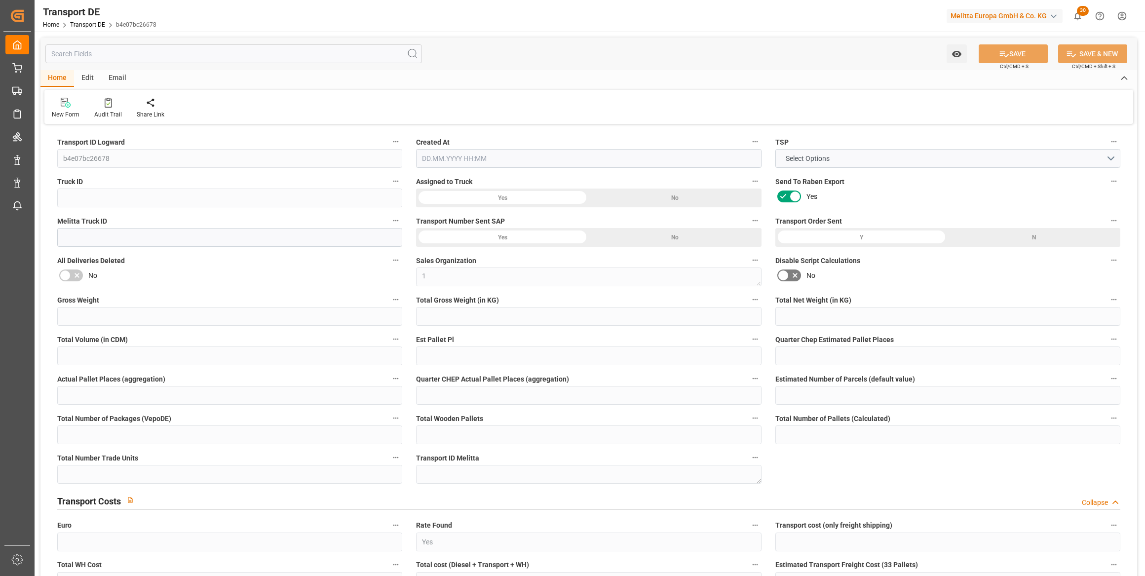
type input "64.6907"
type input "60.2087"
type input "28.08.2025 12:26"
type input "[DATE]"
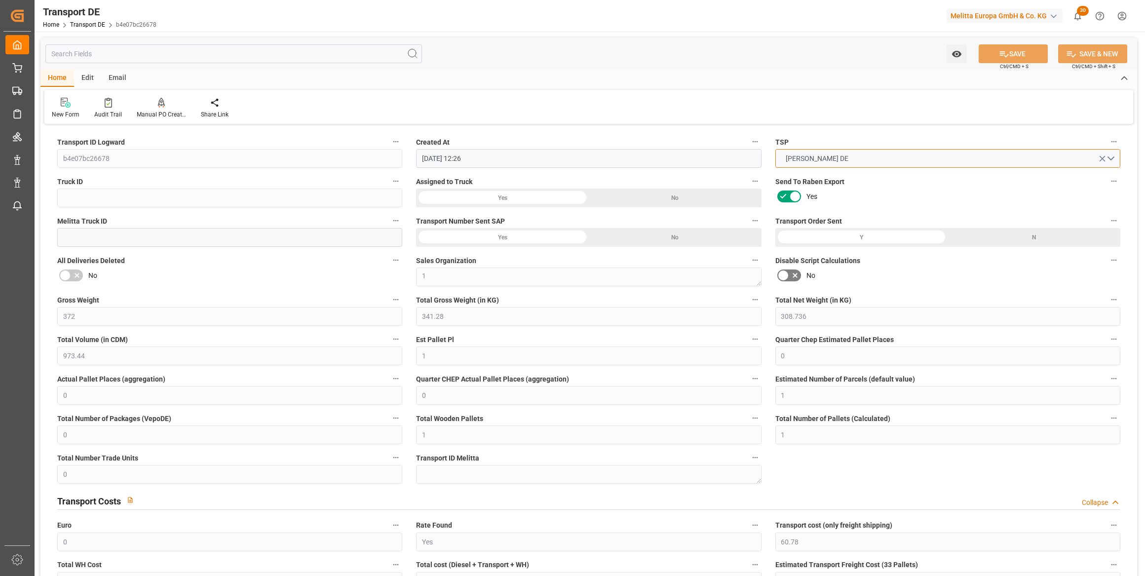
click at [1108, 158] on button "HARTMANN DE" at bounding box center [947, 158] width 345 height 19
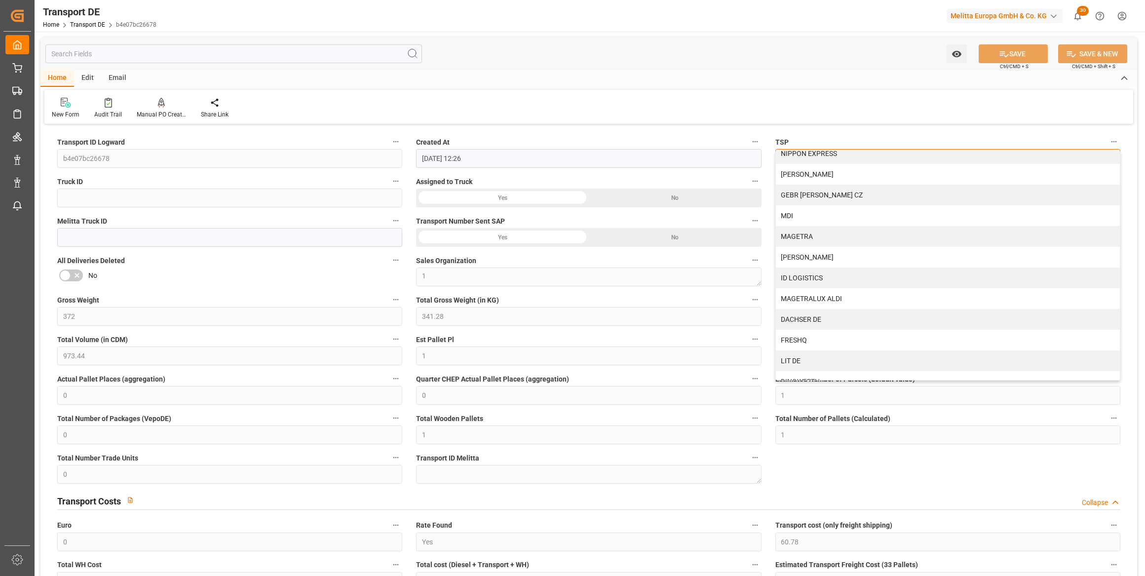
scroll to position [972, 0]
click at [798, 329] on div "LIT DE" at bounding box center [948, 328] width 344 height 21
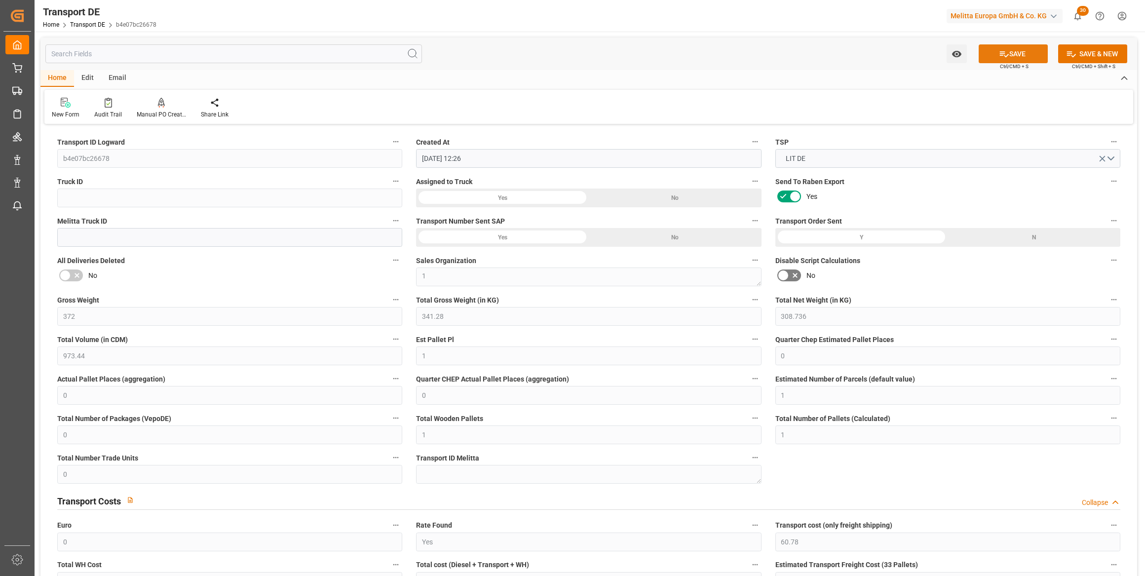
click at [1020, 53] on button "SAVE" at bounding box center [1013, 53] width 69 height 19
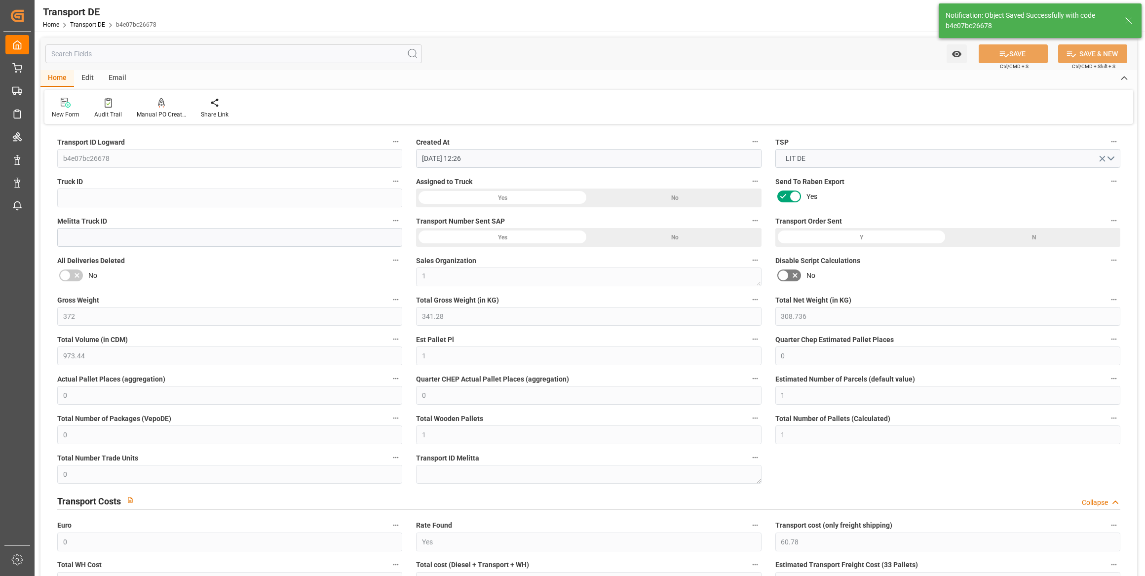
type input "82.382784"
type textarea "899a576ae42f"
type input "78.64"
type input "77.9008"
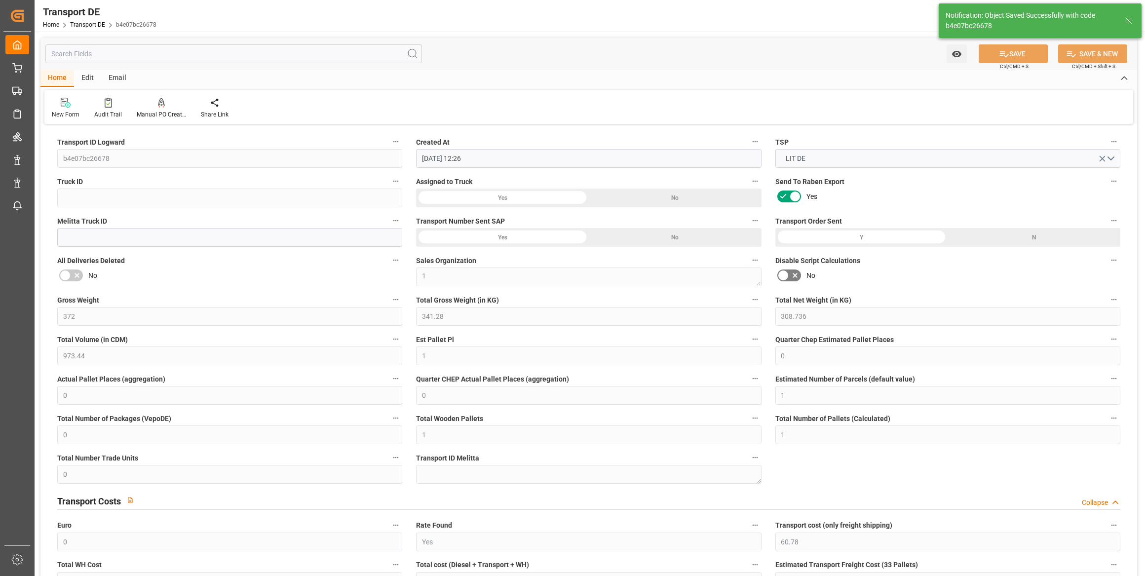
type input "-0.7392"
type input "82.3828"
type input "77.9008"
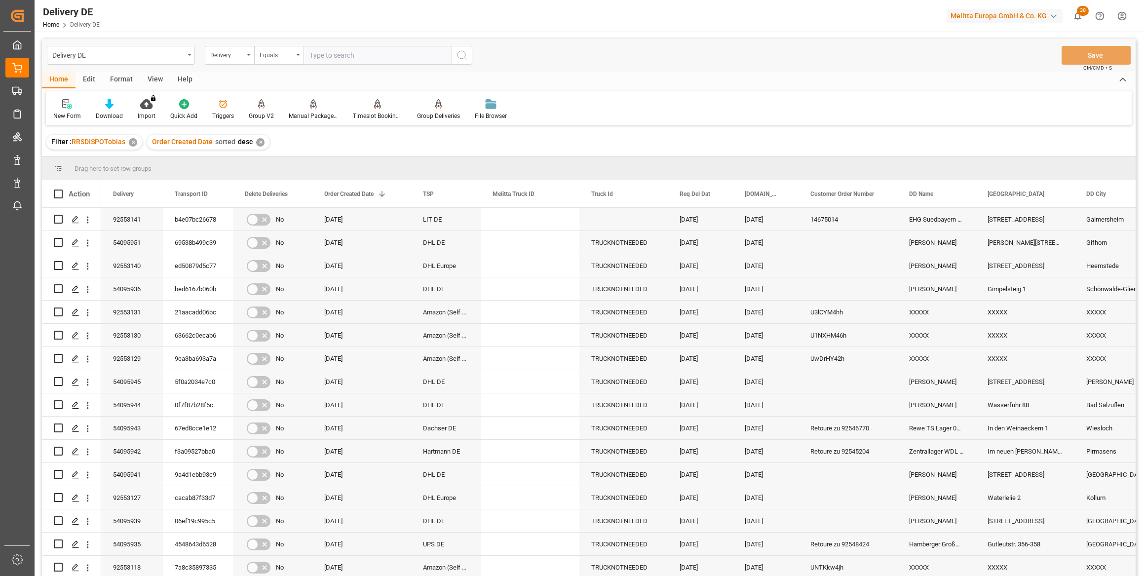
click at [1003, 59] on div "Delivery DE Delivery Equals Save Ctrl/CMD + S" at bounding box center [589, 55] width 1094 height 33
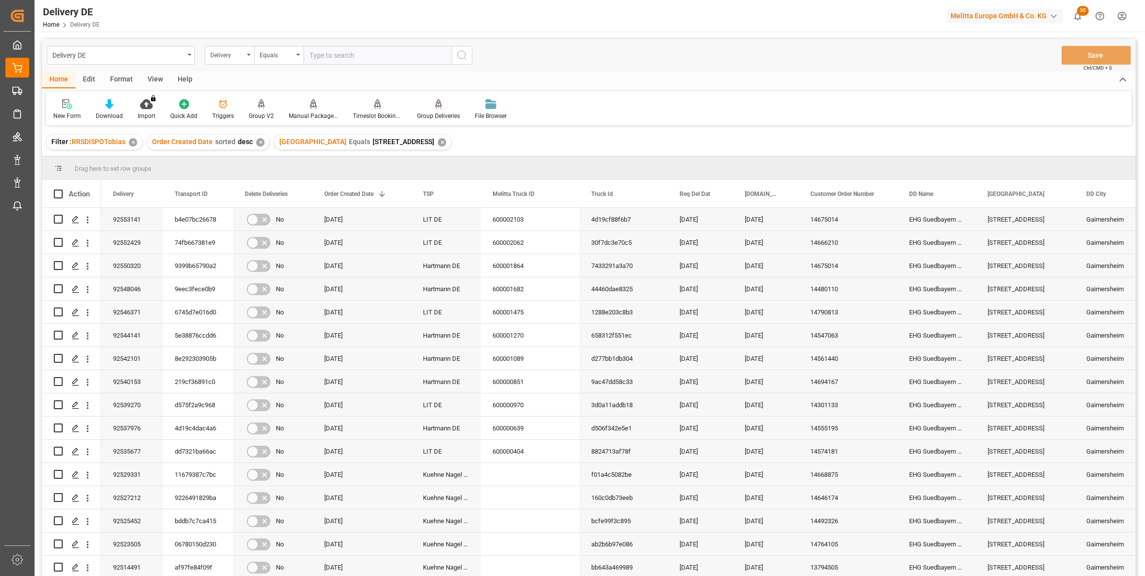
click at [799, 33] on div "Delivery DE Delivery Equals Save Ctrl/CMD + S Home Edit Format View Help New Fo…" at bounding box center [589, 377] width 1108 height 690
drag, startPoint x: 114, startPoint y: 192, endPoint x: 120, endPoint y: 213, distance: 21.4
click at [120, 213] on div "Action Delivery Transport ID Delete Deliveries 1 TSP" at bounding box center [589, 381] width 1094 height 402
click at [141, 220] on div "92553141" at bounding box center [132, 219] width 62 height 23
click at [187, 218] on div "b4e07bc26678" at bounding box center [198, 219] width 70 height 23
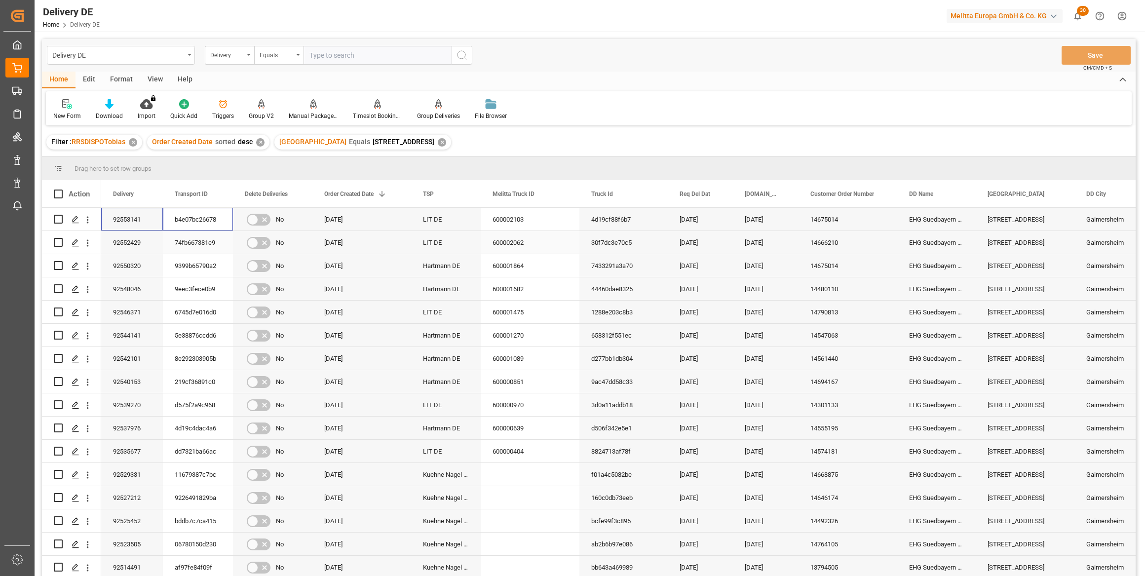
click at [136, 242] on div "92552429" at bounding box center [132, 242] width 62 height 23
click at [190, 241] on div "74fb667381e9" at bounding box center [198, 242] width 70 height 23
